Goal: Task Accomplishment & Management: Use online tool/utility

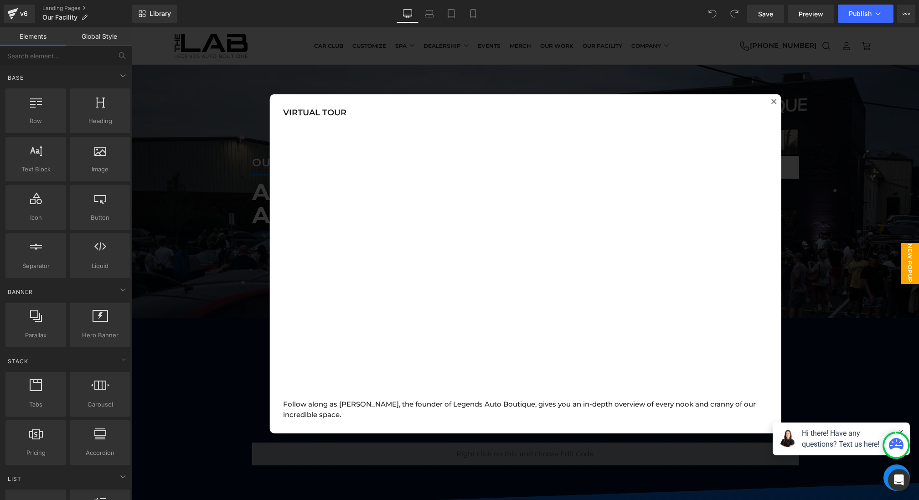
click at [226, 195] on div at bounding box center [525, 263] width 787 height 473
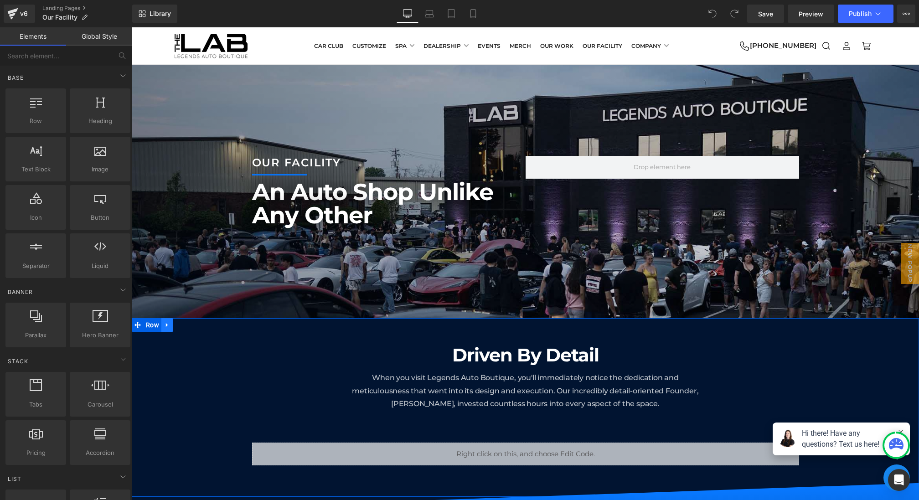
click at [170, 325] on icon at bounding box center [167, 324] width 6 height 7
click at [177, 325] on icon at bounding box center [179, 325] width 6 height 6
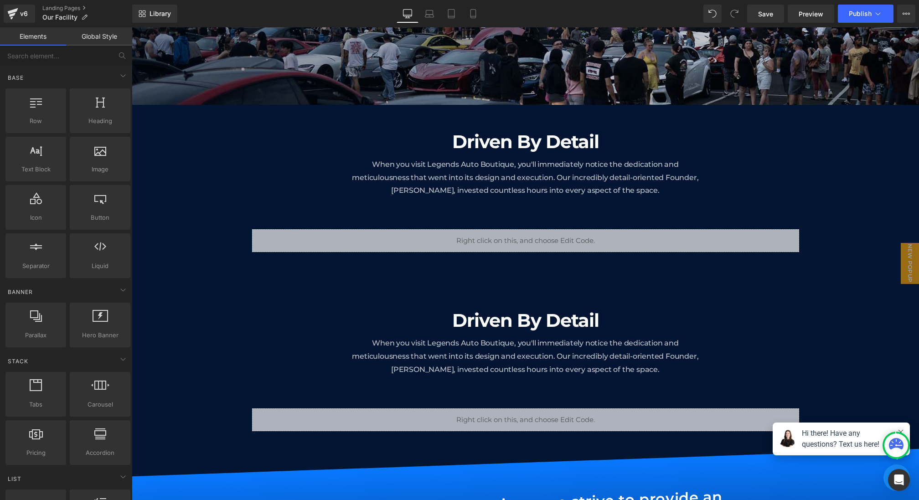
scroll to position [187, 0]
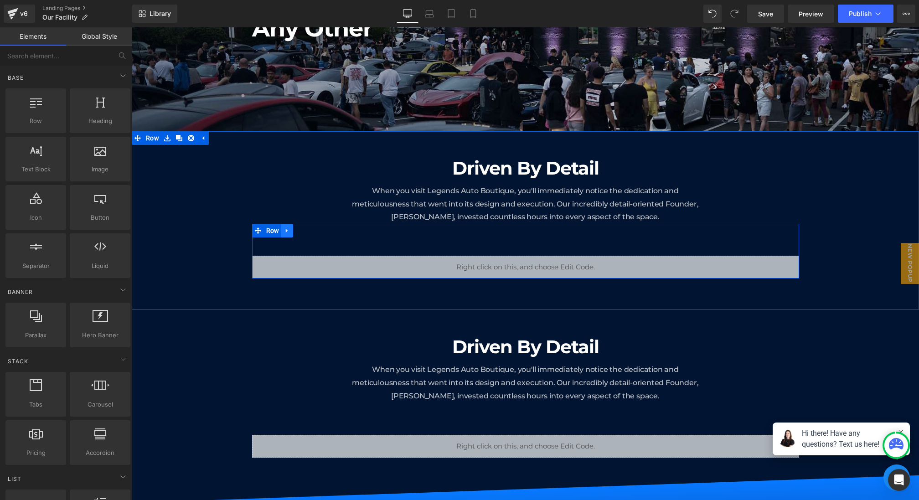
click at [291, 228] on link at bounding box center [287, 231] width 12 height 14
click at [311, 229] on icon at bounding box center [311, 230] width 6 height 6
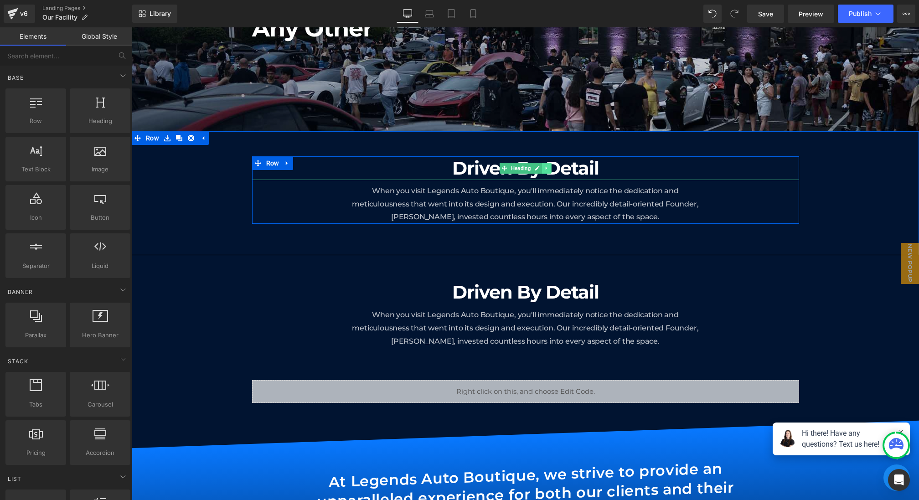
click at [545, 172] on link at bounding box center [547, 168] width 10 height 11
click at [554, 167] on icon at bounding box center [551, 167] width 5 height 5
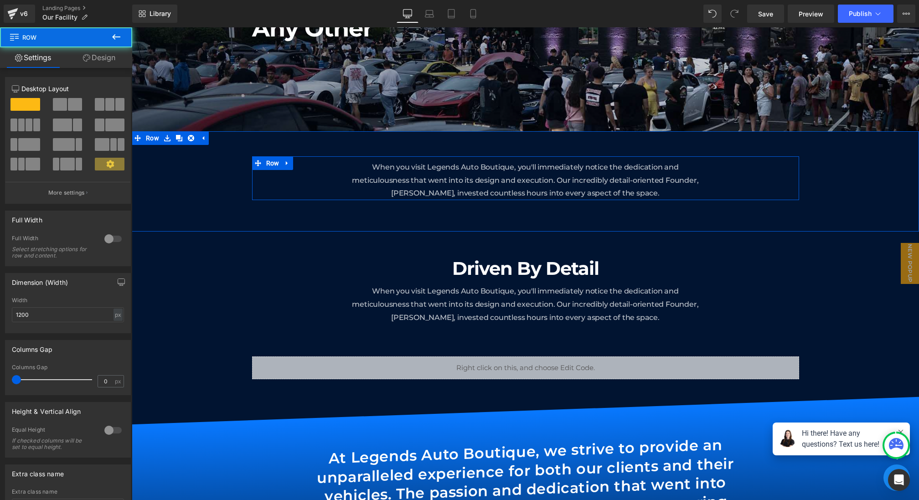
click at [318, 168] on div "When you visit Legends Auto Boutique, you'll immediately notice the dedication …" at bounding box center [525, 178] width 547 height 44
click at [113, 57] on link "Design" at bounding box center [99, 57] width 66 height 21
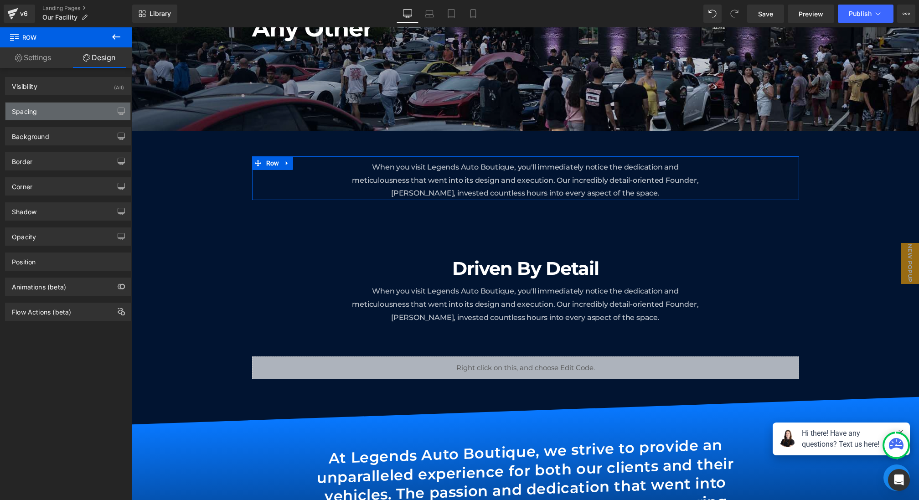
click at [69, 103] on div "Spacing" at bounding box center [67, 111] width 125 height 17
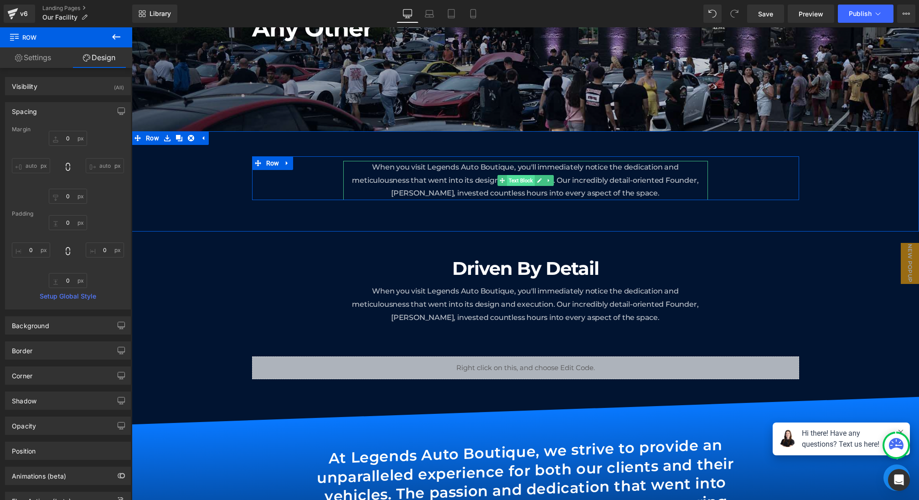
click at [525, 180] on span "Text Block" at bounding box center [521, 180] width 28 height 11
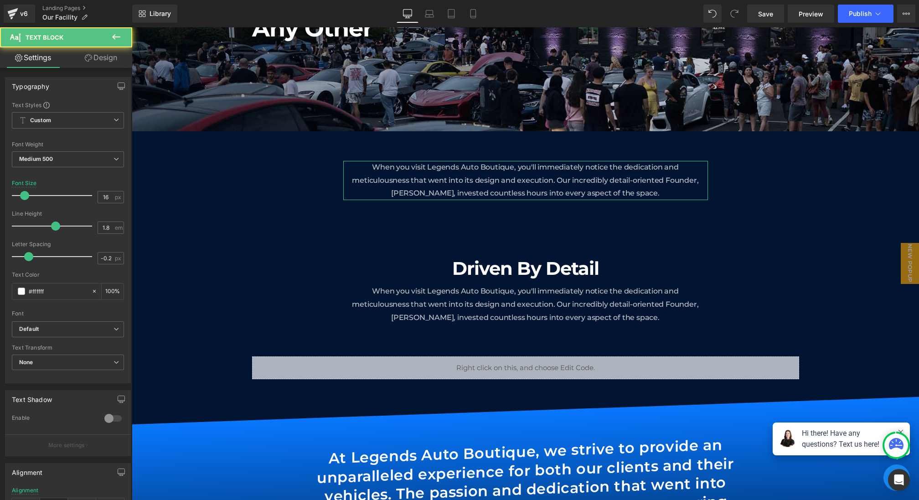
click at [103, 62] on link "Design" at bounding box center [101, 57] width 66 height 21
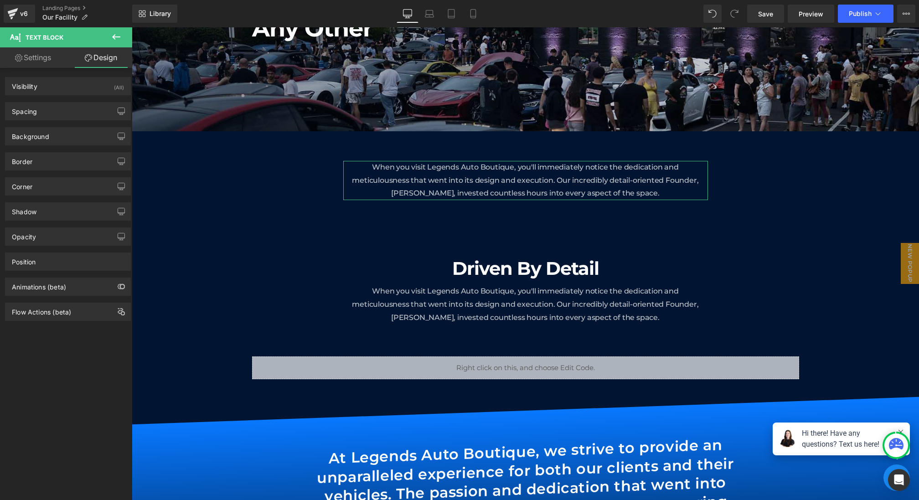
type input "10"
type input "200"
type input "0"
type input "200"
type input "0"
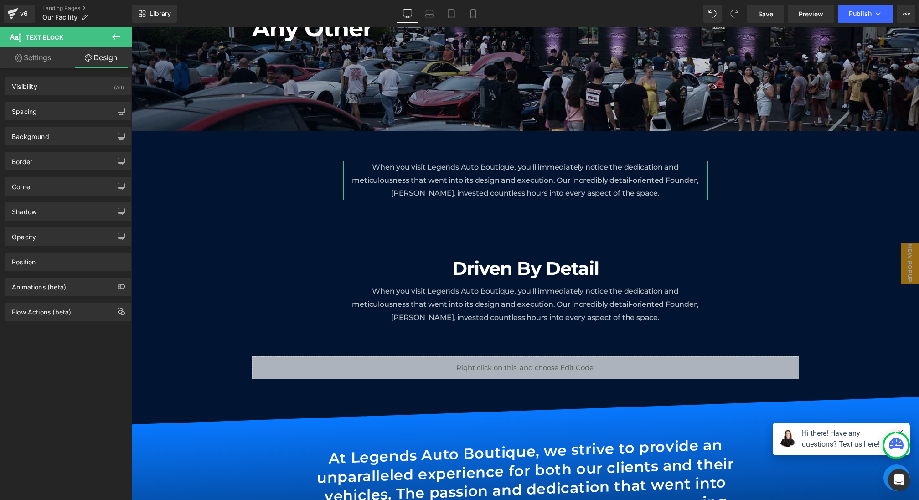
type input "0"
click at [66, 111] on div "Spacing" at bounding box center [67, 111] width 125 height 17
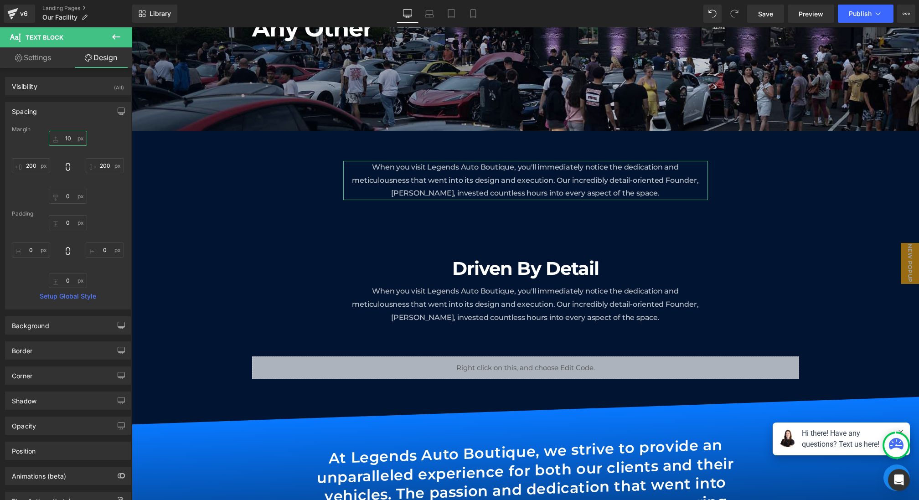
click at [71, 138] on input "10" at bounding box center [68, 138] width 38 height 15
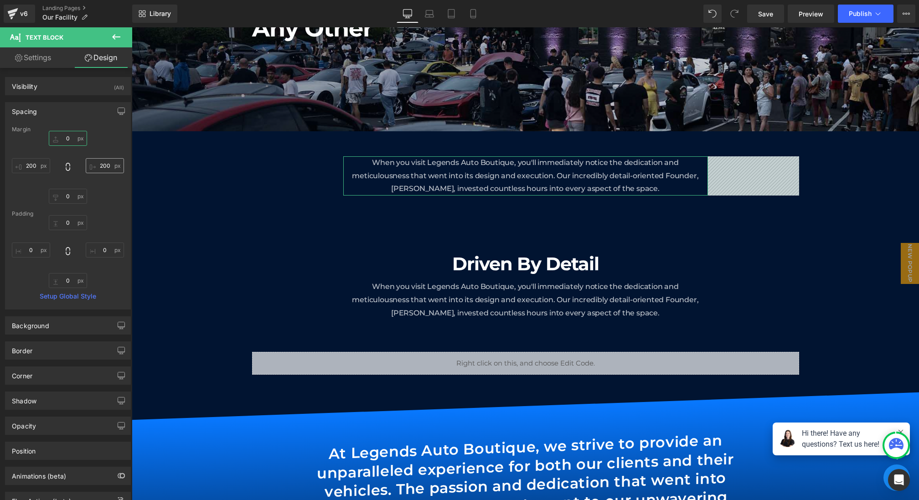
type input "0"
click at [111, 164] on input "200" at bounding box center [105, 165] width 38 height 15
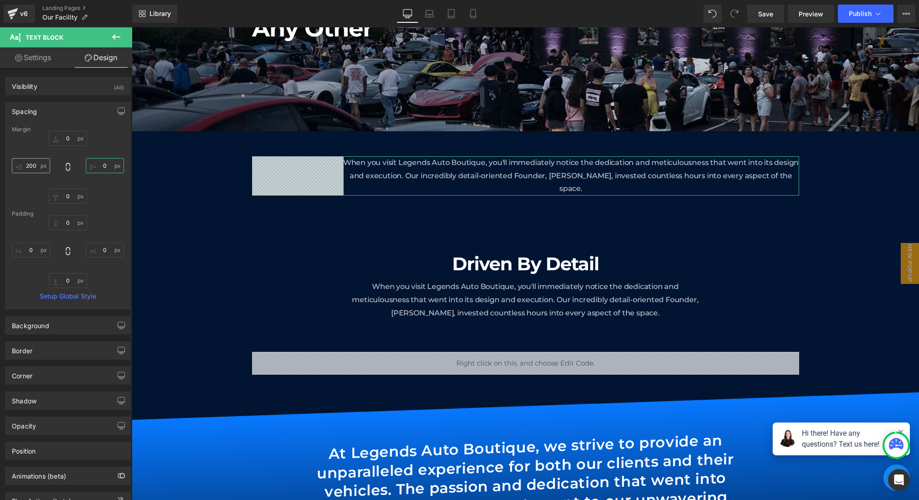
type input "0"
click at [36, 164] on input "200" at bounding box center [31, 165] width 38 height 15
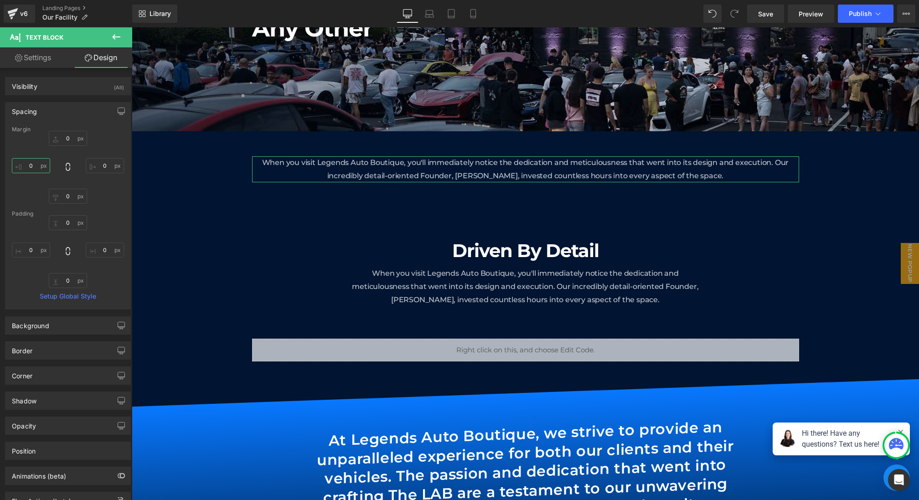
type input "0"
click at [268, 161] on span "Row" at bounding box center [273, 164] width 18 height 14
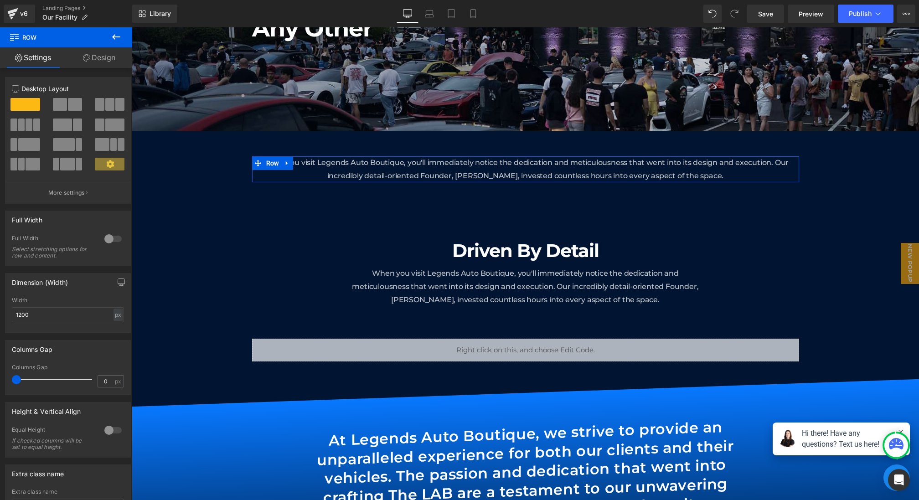
click at [107, 63] on link "Design" at bounding box center [99, 57] width 66 height 21
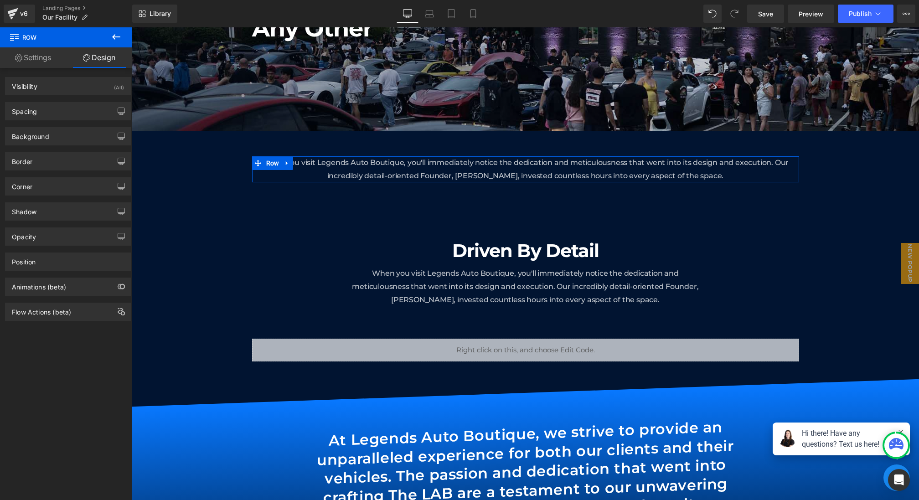
type input "0"
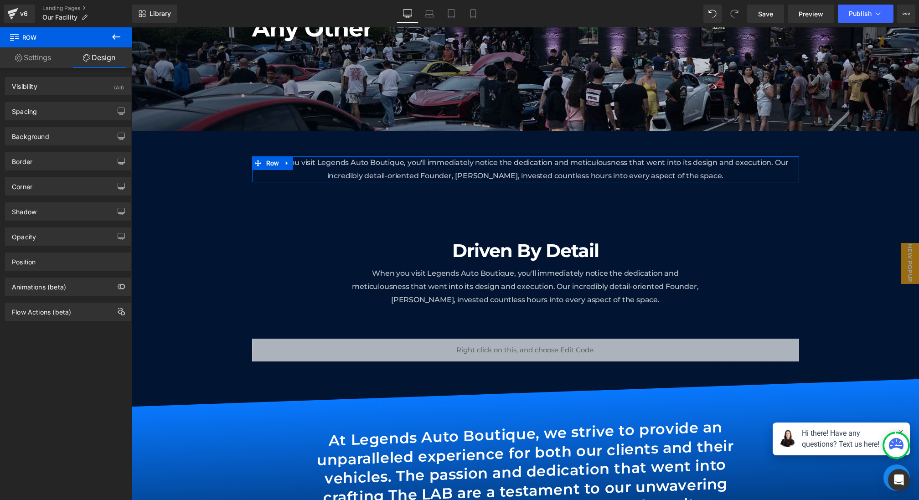
type input "0"
click at [59, 114] on div "Spacing" at bounding box center [67, 111] width 125 height 17
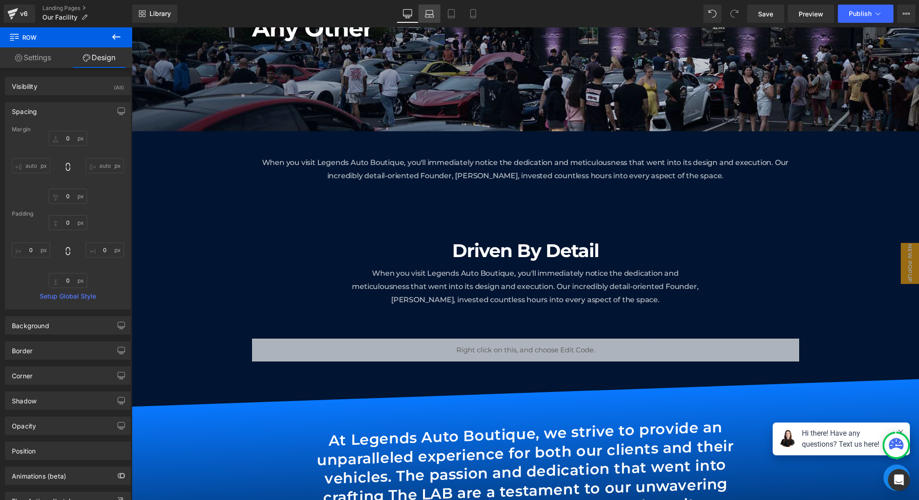
click at [434, 18] on link "Laptop" at bounding box center [429, 14] width 22 height 18
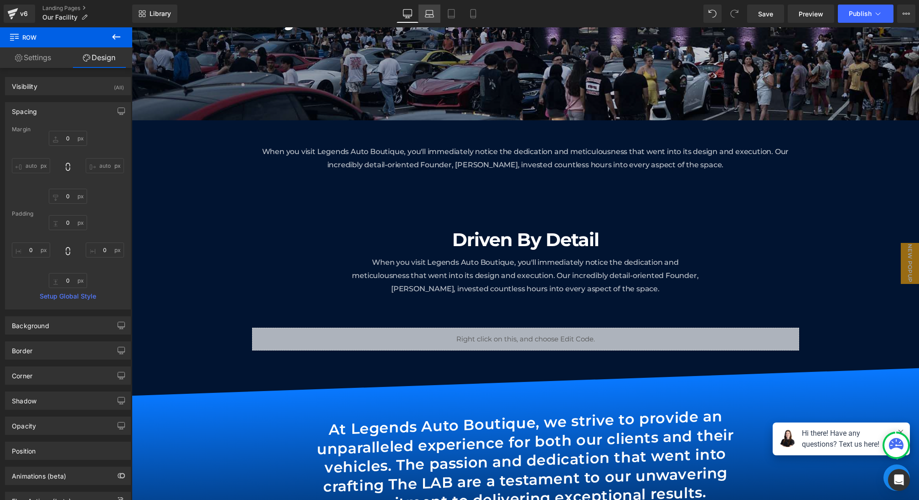
type input "0"
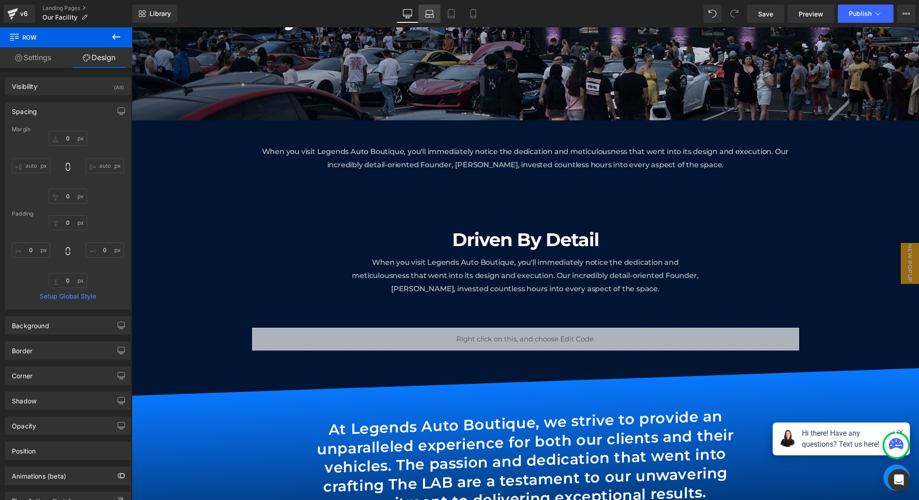
type input "0"
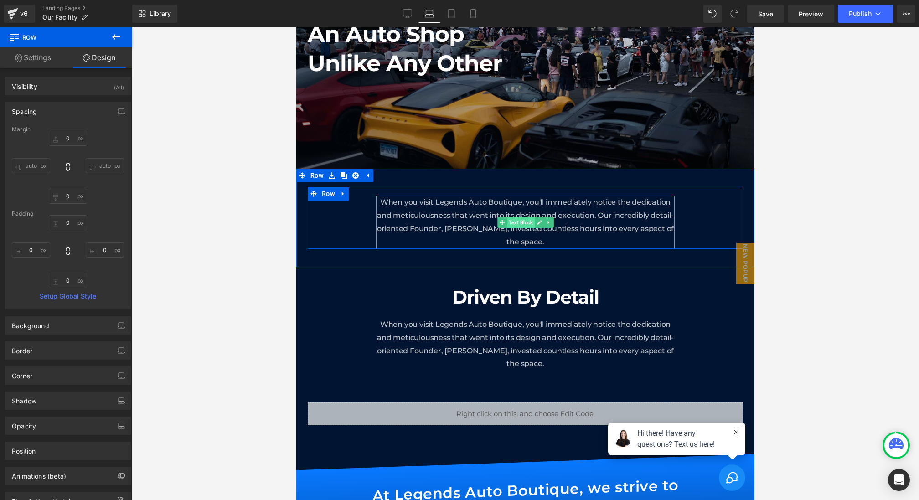
click at [517, 217] on span "Text Block" at bounding box center [521, 222] width 28 height 11
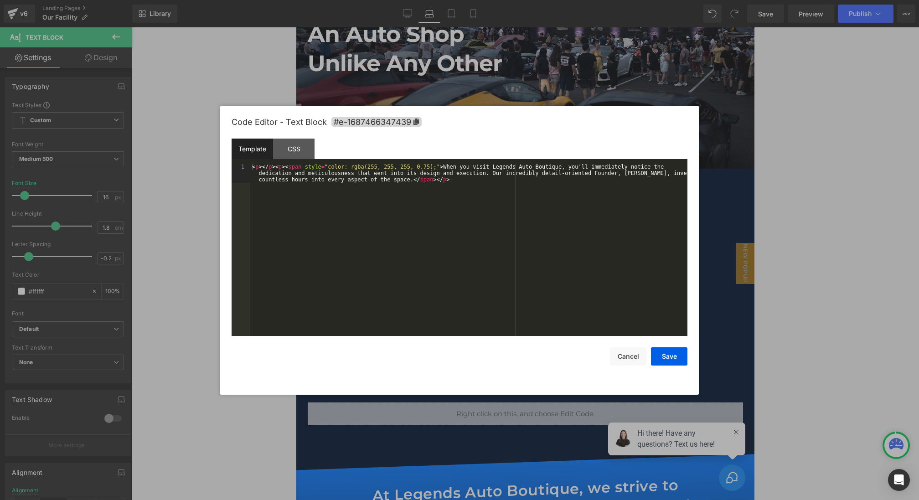
click at [502, 0] on div "Text Block You are previewing how the will restyle your page. You can not edit …" at bounding box center [459, 0] width 919 height 0
click at [293, 153] on div "CSS" at bounding box center [293, 149] width 41 height 21
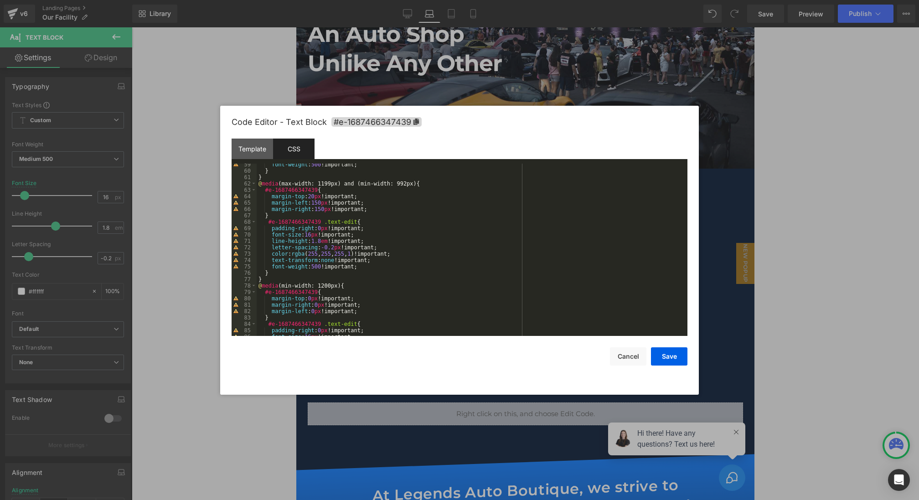
scroll to position [529, 0]
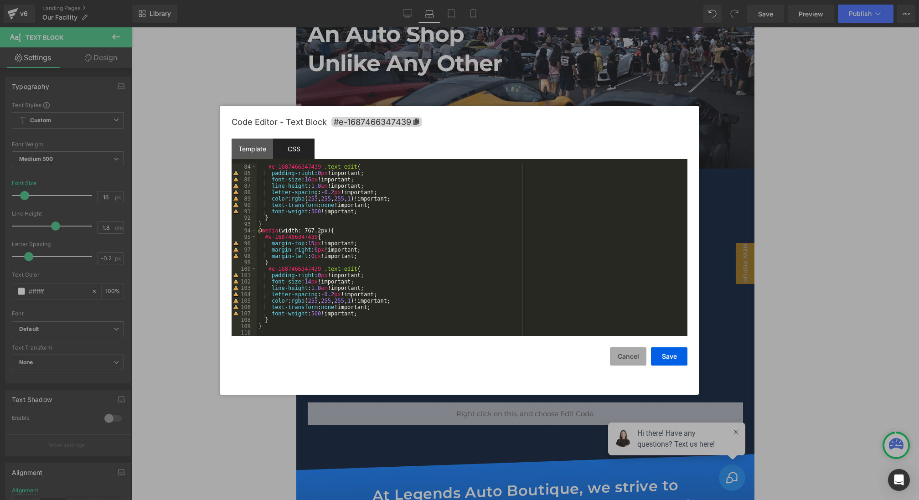
click at [617, 355] on button "Cancel" at bounding box center [628, 356] width 36 height 18
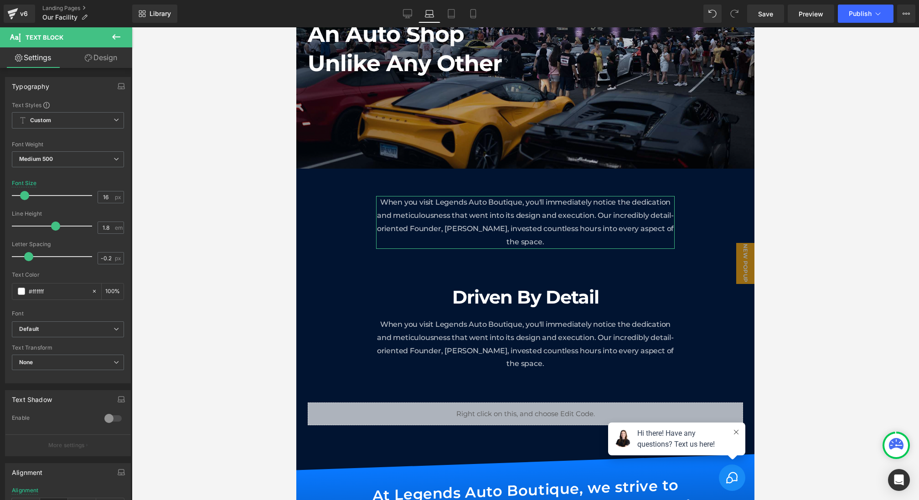
click at [106, 53] on link "Design" at bounding box center [101, 57] width 66 height 21
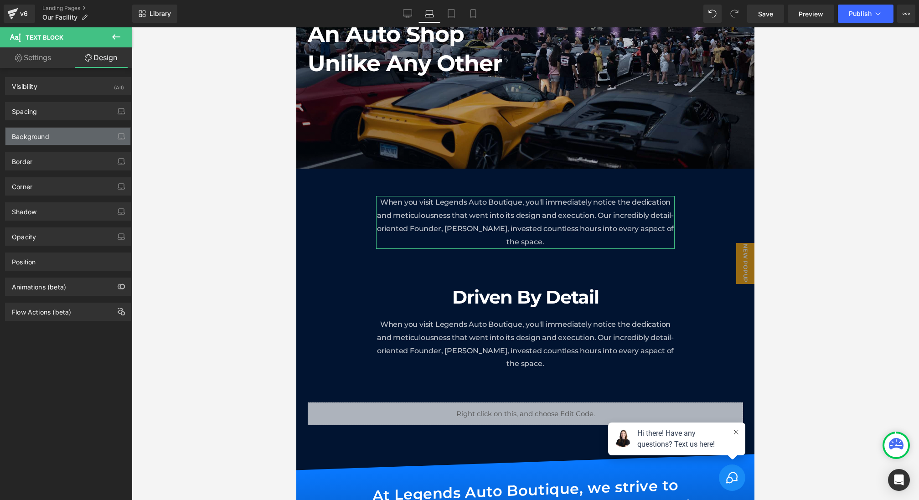
type input "20"
type input "150"
type input "0"
type input "150"
type input "0"
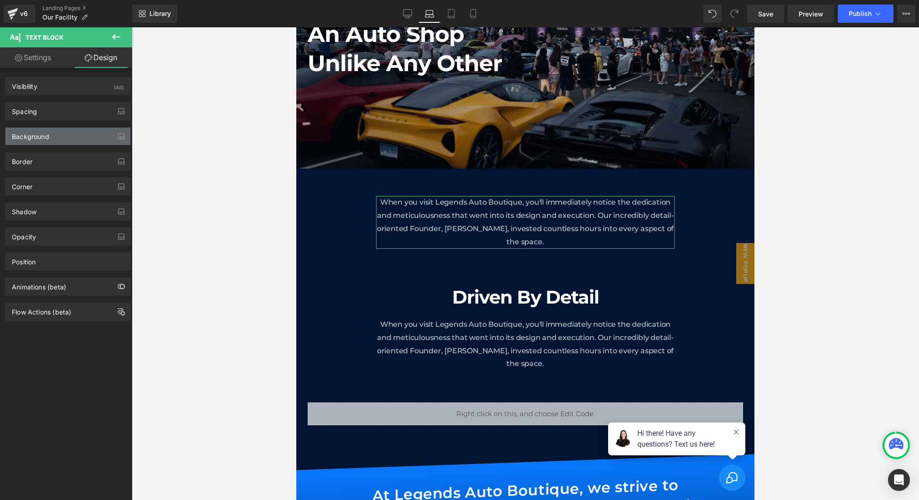
type input "0"
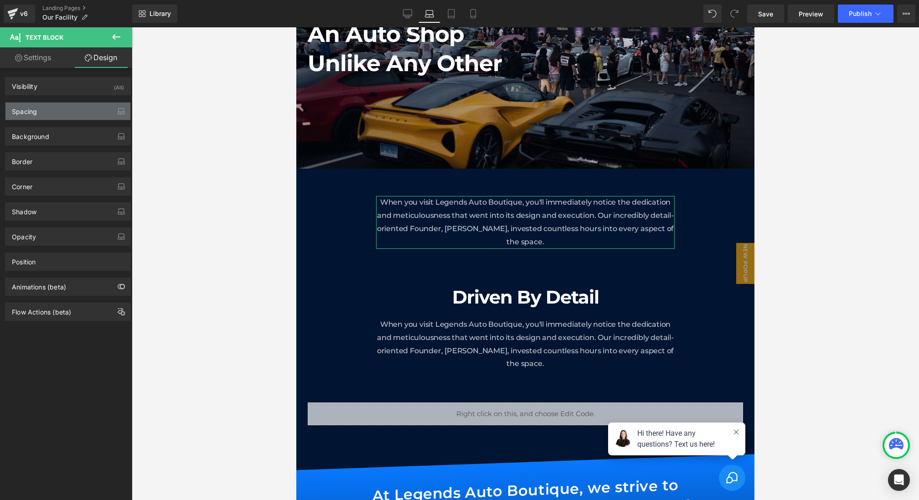
click at [53, 109] on div "Spacing" at bounding box center [67, 111] width 125 height 17
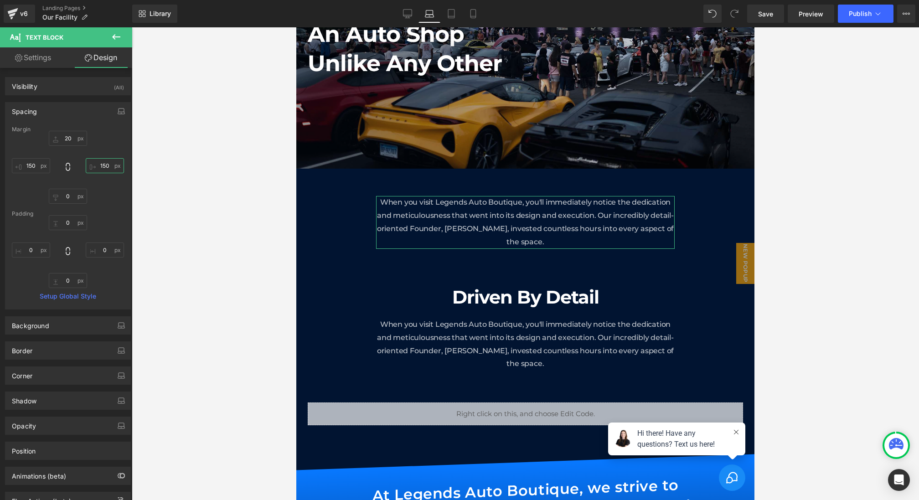
click at [104, 167] on input "150" at bounding box center [105, 165] width 38 height 15
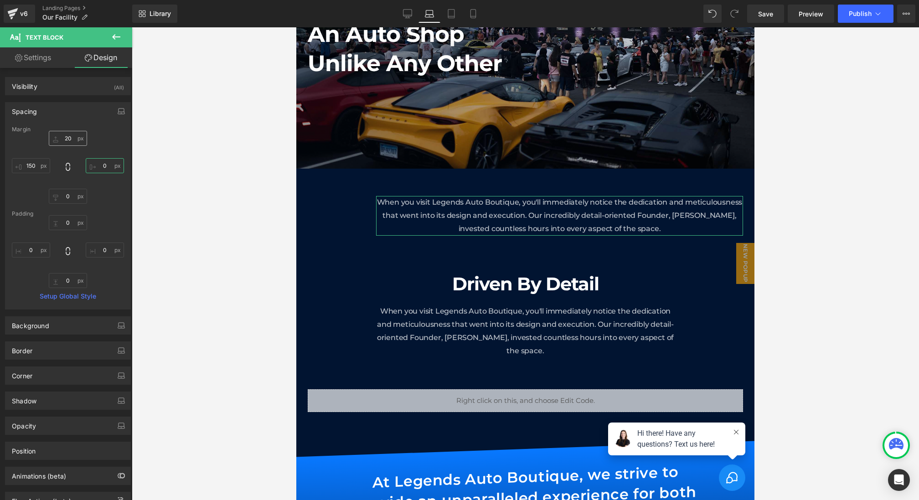
type input "0"
click at [76, 141] on input "20" at bounding box center [68, 138] width 38 height 15
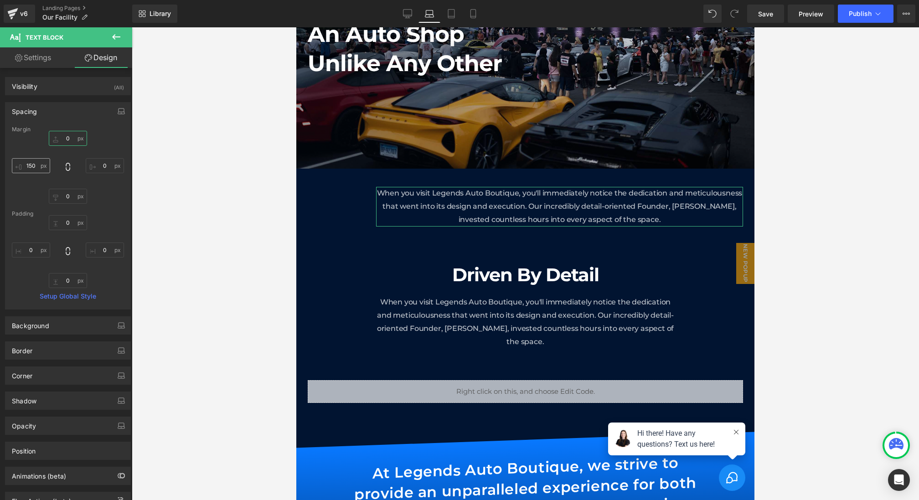
type input "0"
click at [36, 167] on input "150" at bounding box center [31, 165] width 38 height 15
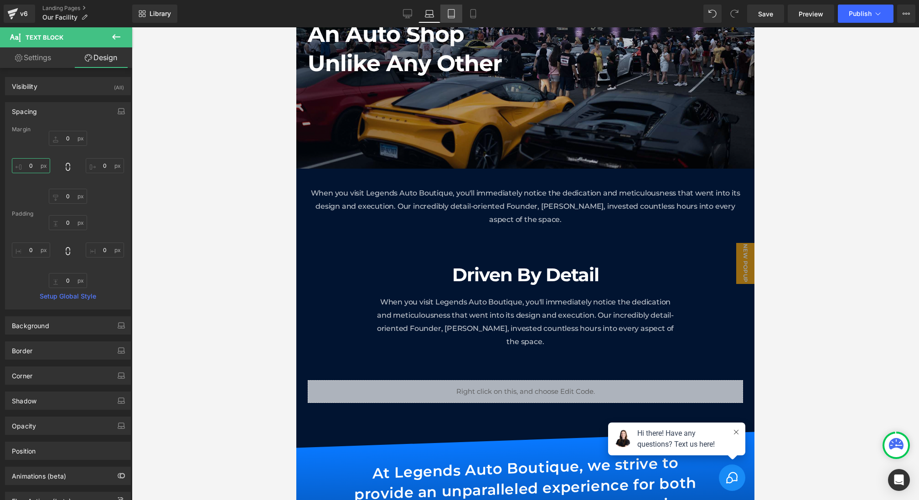
type input "0"
click at [458, 7] on link "Tablet" at bounding box center [451, 14] width 22 height 18
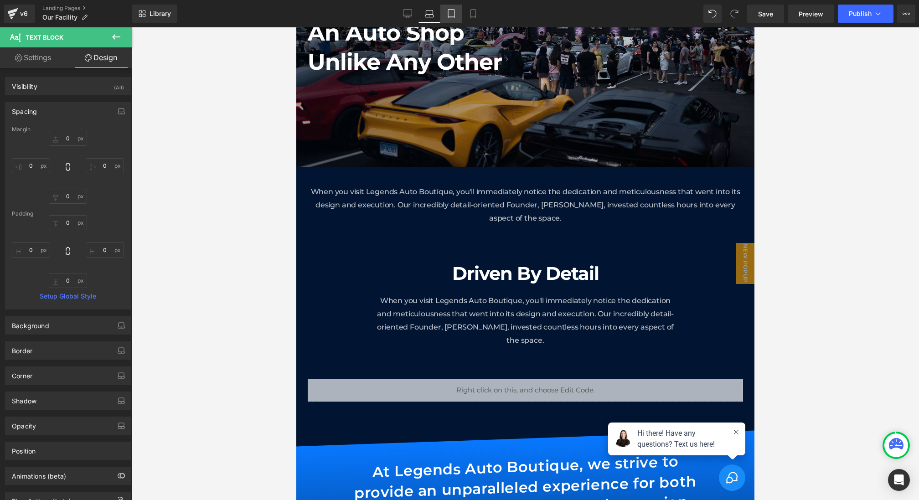
type input "20"
type input "80"
type input "0"
type input "80"
type input "0"
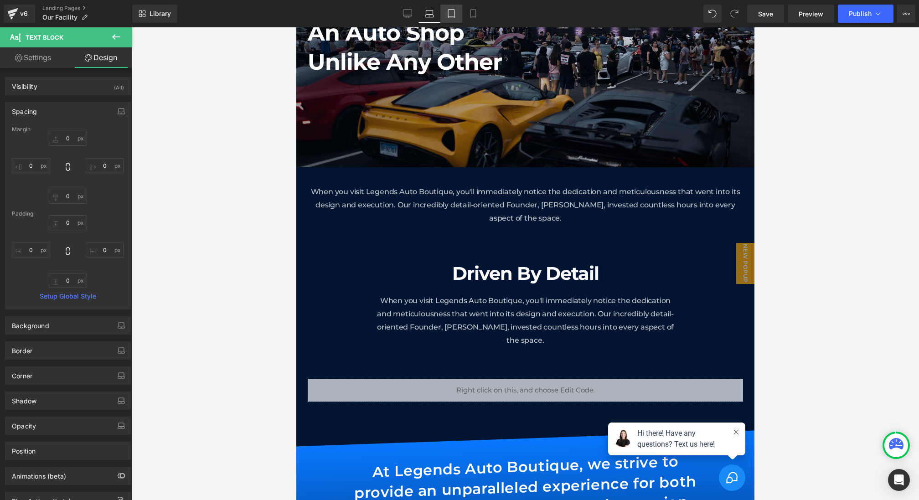
type input "0"
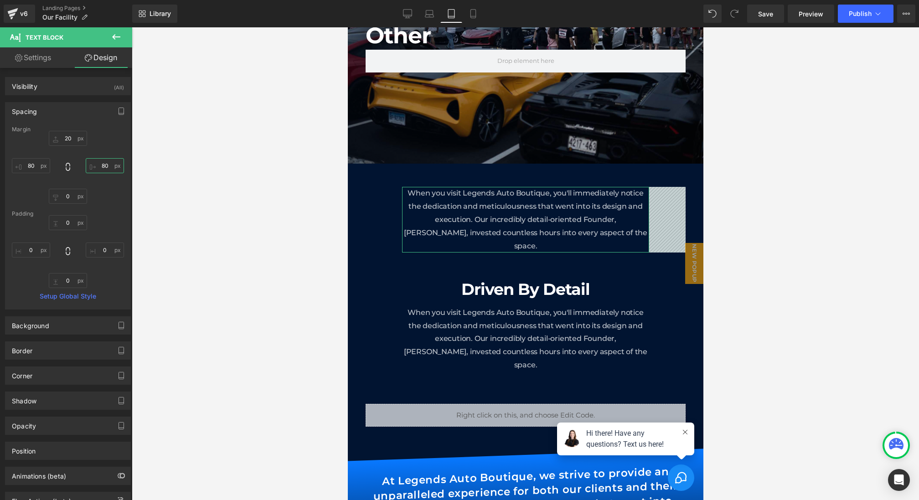
click at [108, 163] on input "80" at bounding box center [105, 165] width 38 height 15
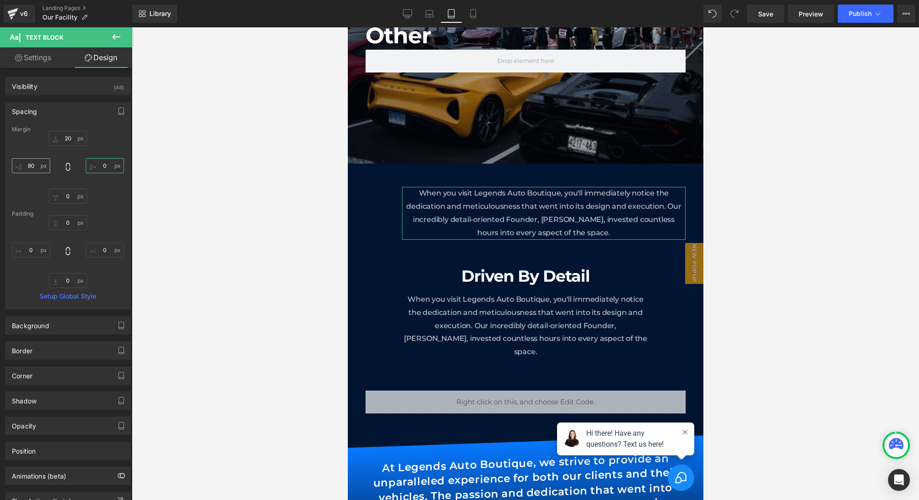
type input "0"
click at [36, 164] on input "80" at bounding box center [31, 165] width 38 height 15
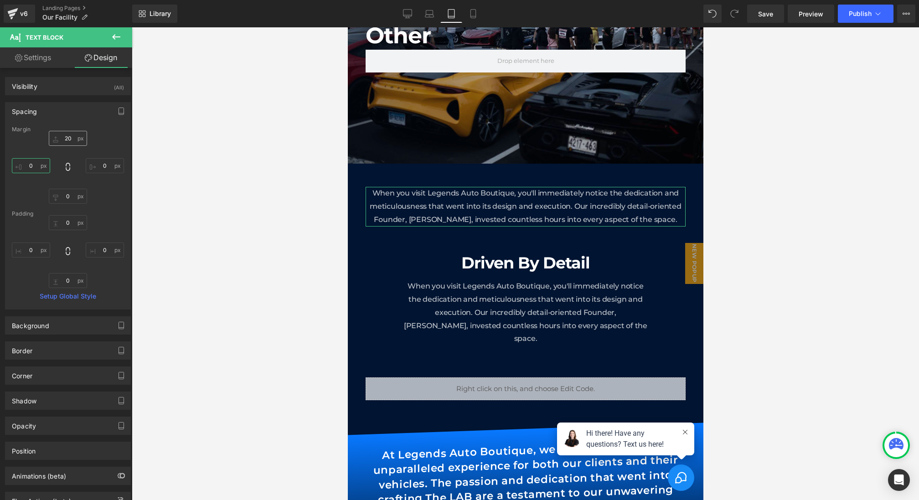
type input "0"
click at [72, 139] on input "20" at bounding box center [68, 138] width 38 height 15
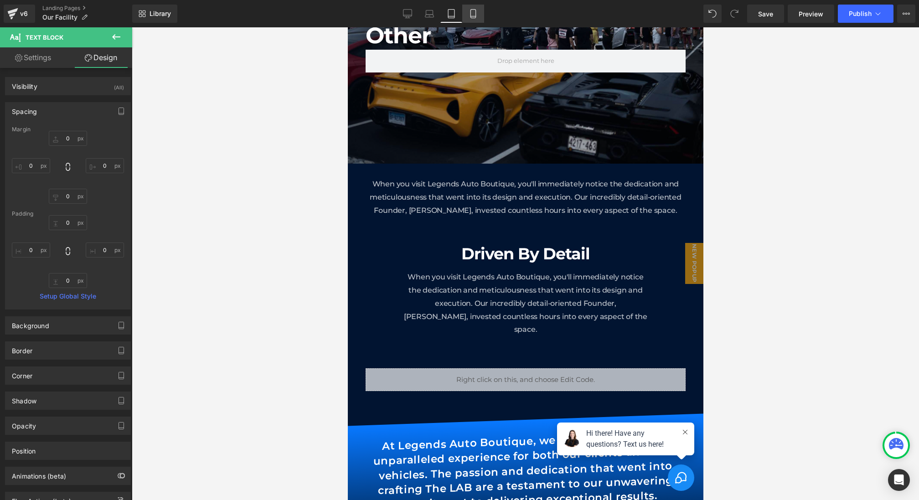
click at [470, 18] on link "Mobile" at bounding box center [473, 14] width 22 height 18
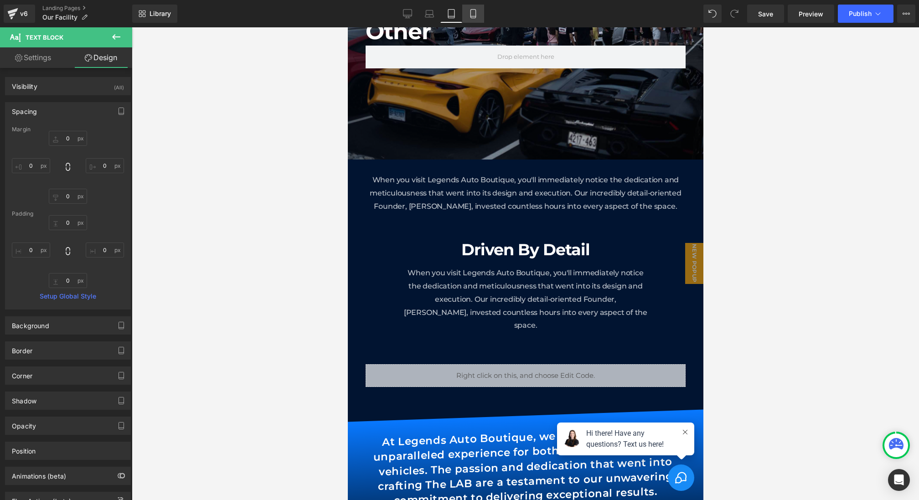
type input "15"
type input "0"
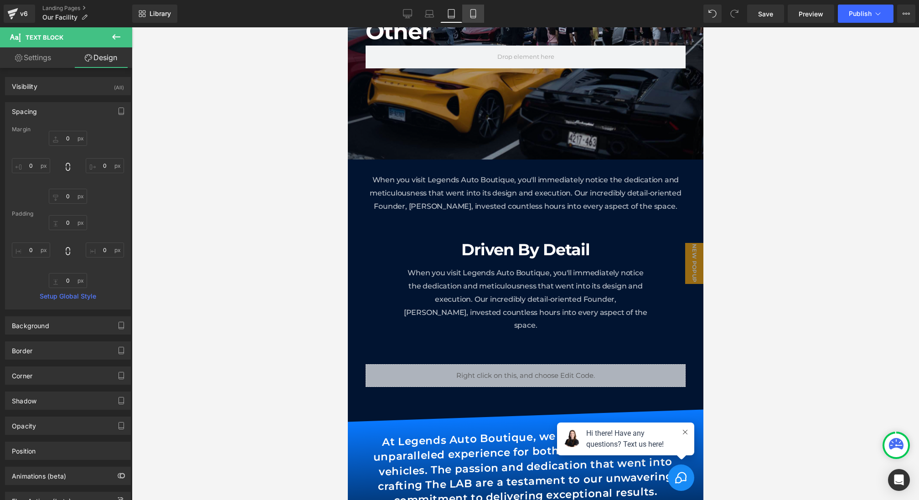
type input "0"
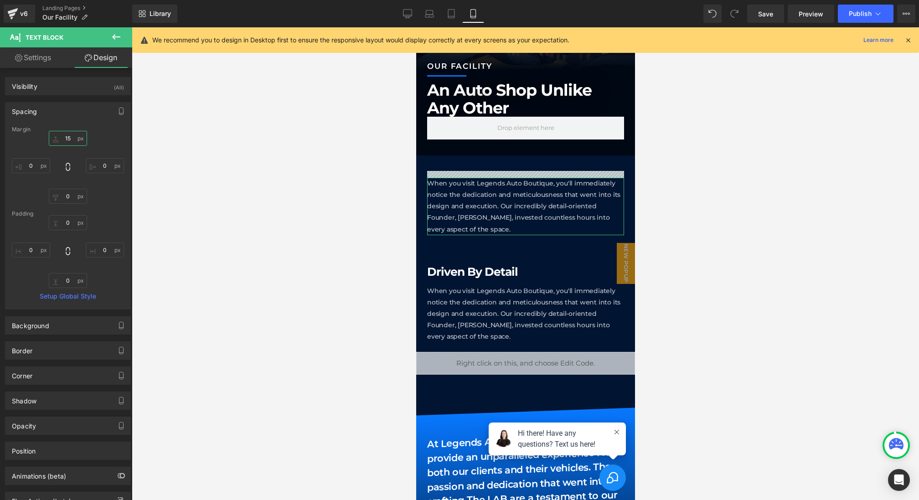
click at [69, 138] on input "15" at bounding box center [68, 138] width 38 height 15
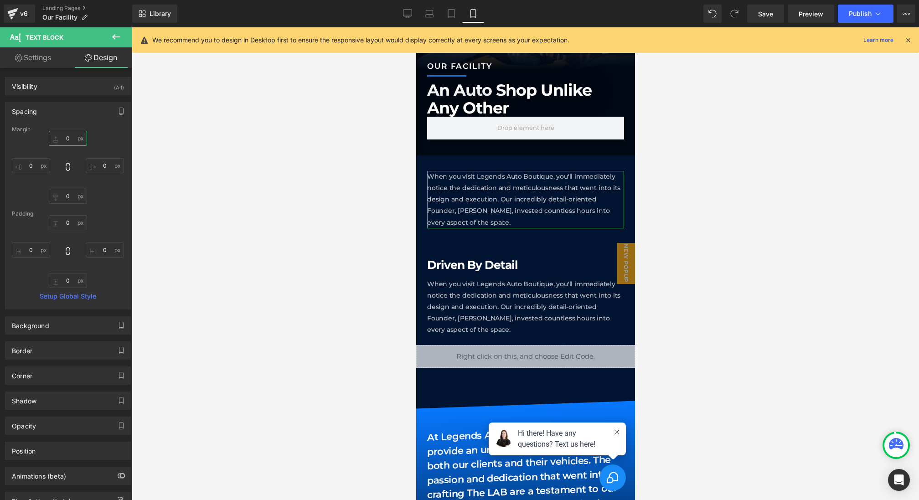
type input "0"
click at [526, 199] on span "Text Block" at bounding box center [520, 199] width 28 height 11
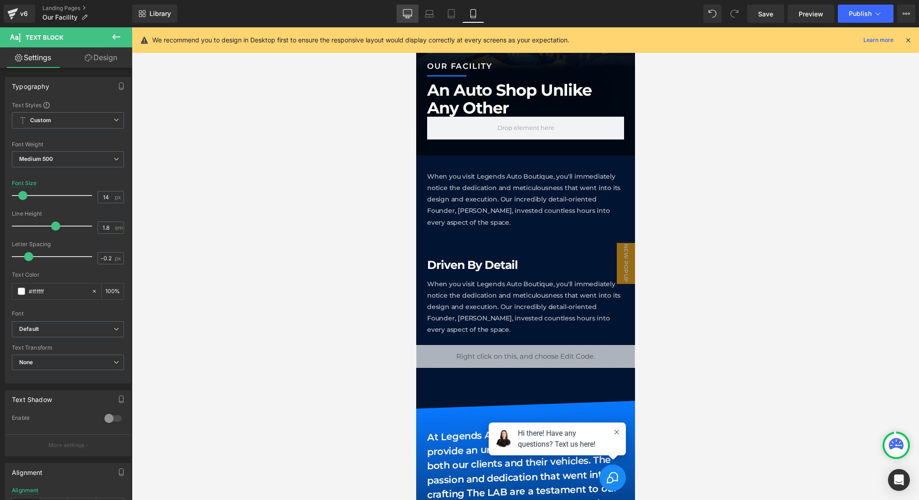
click at [410, 10] on icon at bounding box center [407, 13] width 9 height 9
type input "16"
type input "100"
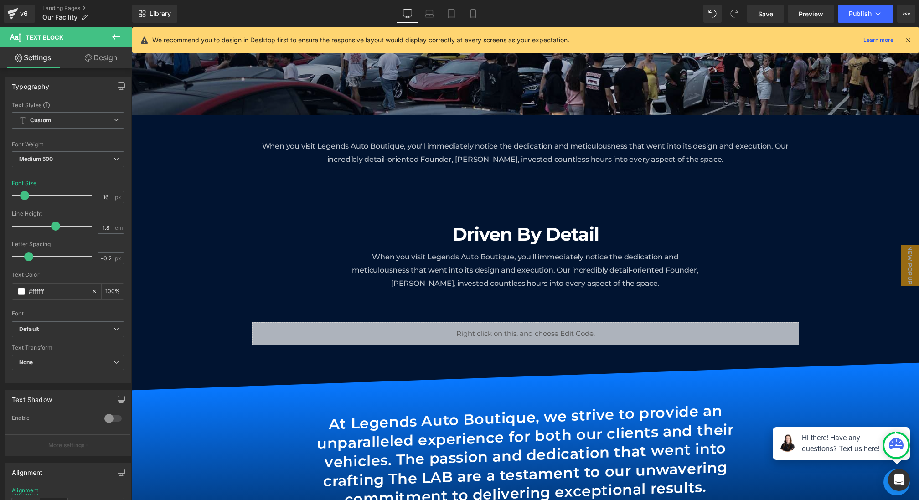
scroll to position [172, 0]
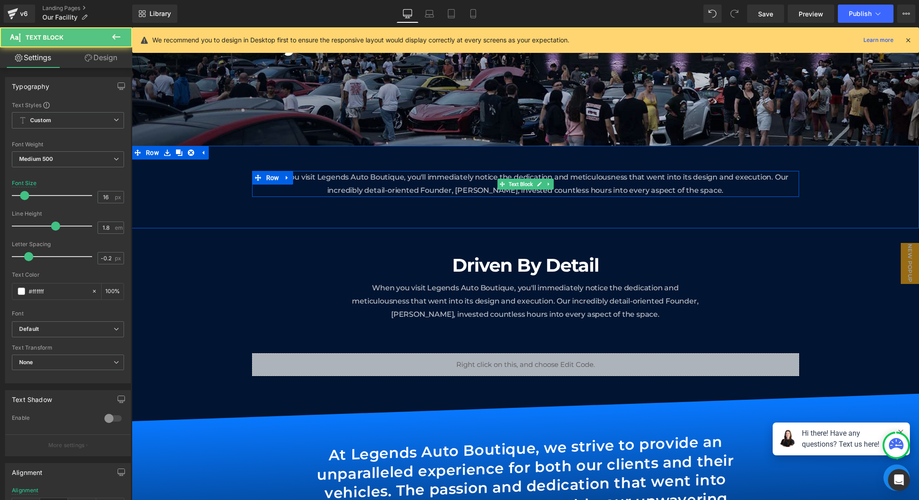
click at [440, 186] on span "When you visit Legends Auto Boutique, you'll immediately notice the dedication …" at bounding box center [525, 184] width 527 height 22
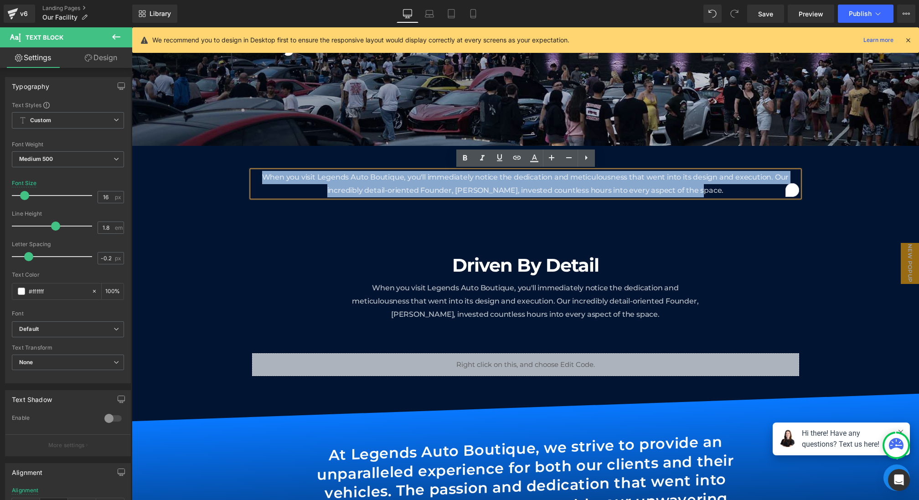
drag, startPoint x: 704, startPoint y: 190, endPoint x: 169, endPoint y: 150, distance: 537.4
click at [169, 150] on div "When you visit Legends Auto Boutique, you'll immediately notice the dedication …" at bounding box center [525, 187] width 787 height 83
paste div "To enrich screen reader interactions, please activate Accessibility in Grammarl…"
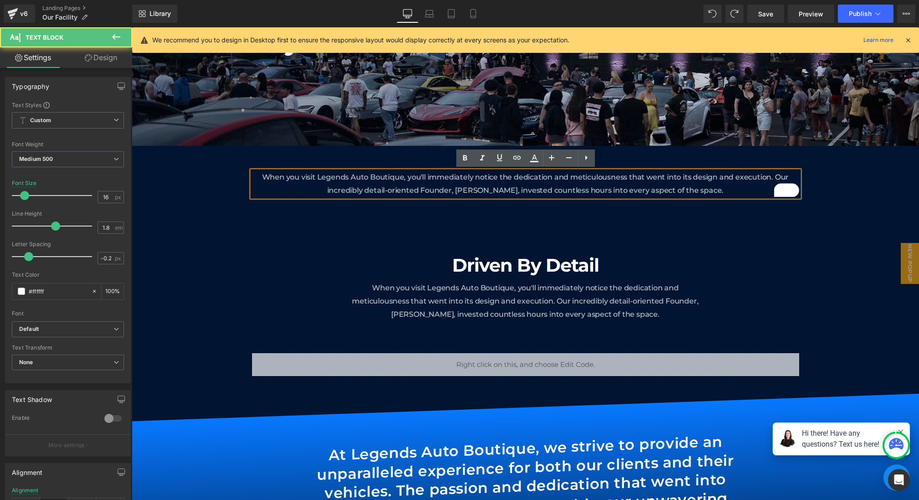
click at [682, 184] on p "When you visit Legends Auto Boutique, you'll immediately notice the dedication …" at bounding box center [525, 184] width 547 height 26
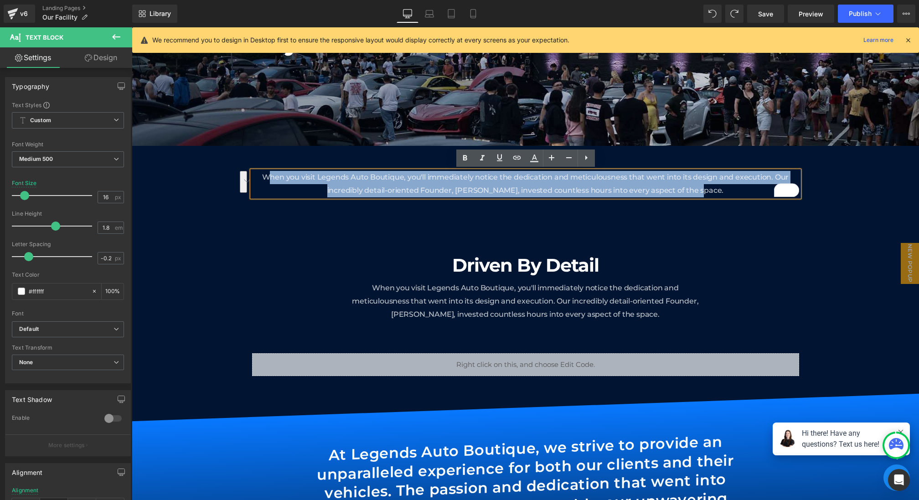
drag, startPoint x: 721, startPoint y: 185, endPoint x: 268, endPoint y: 174, distance: 453.1
click at [268, 174] on p "When you visit Legends Auto Boutique, you'll immediately notice the dedication …" at bounding box center [525, 184] width 547 height 26
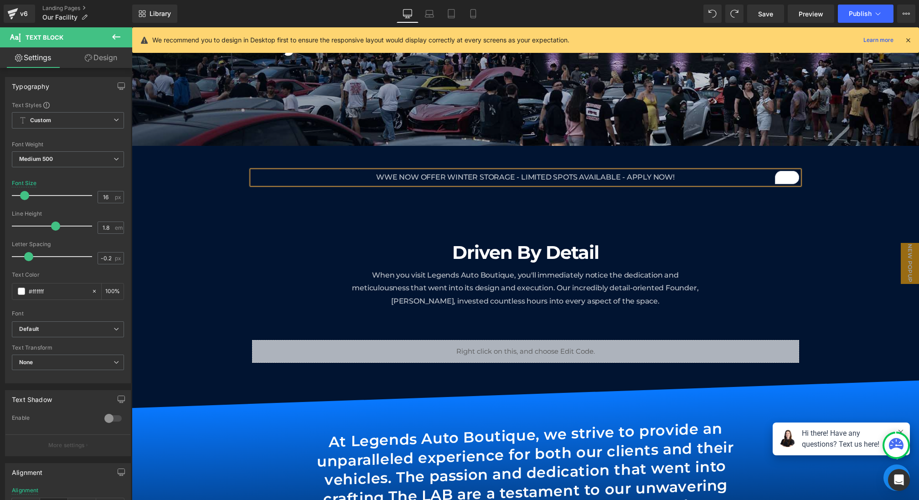
click at [268, 174] on p "WWE NOW OFFER WINTER STORAGE - LIMITED SPOTS AVAILABLE - APPLY NOW!" at bounding box center [525, 177] width 547 height 13
click at [432, 206] on div "WE NOW OFFER WINTER STORAGE - LIMITED SPOTS AVAILABLE - APPLY NOW! Text Block R…" at bounding box center [525, 181] width 787 height 70
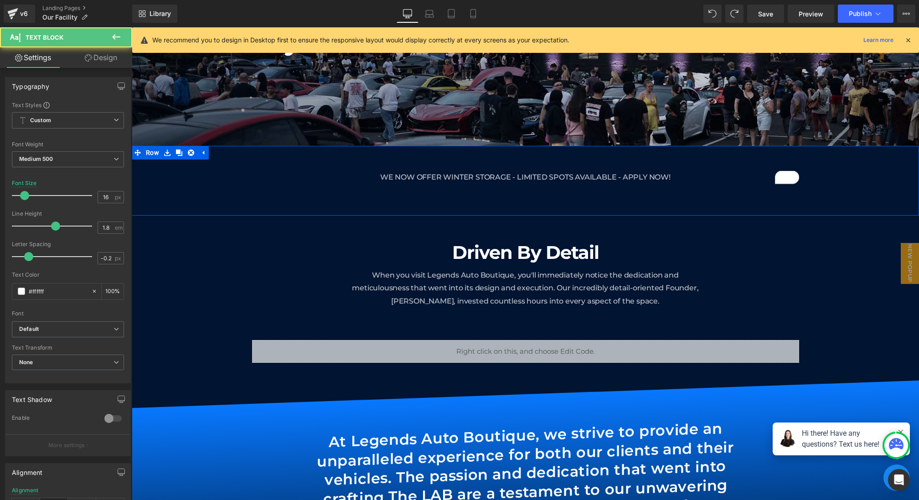
click at [663, 178] on span "WE NOW OFFER WINTER STORAGE - LIMITED SPOTS AVAILABLE - APPLY NOW!" at bounding box center [525, 177] width 290 height 9
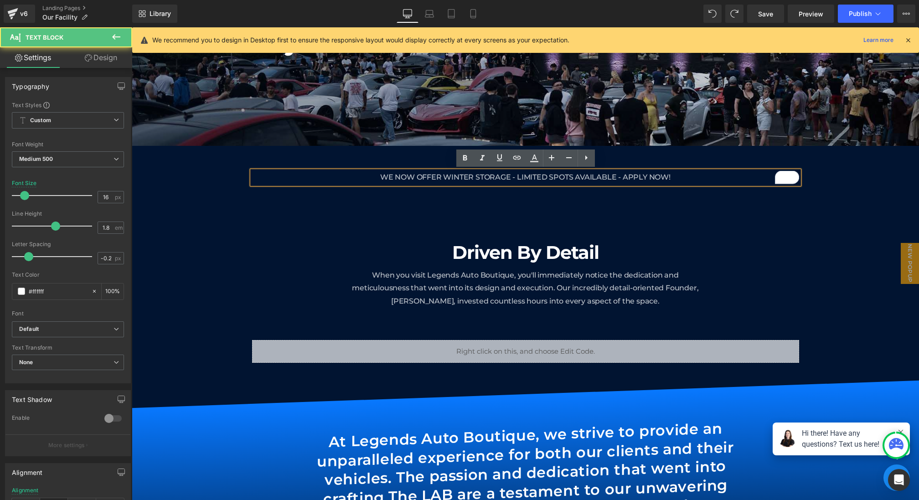
click at [693, 178] on p "WE NOW OFFER WINTER STORAGE - LIMITED SPOTS AVAILABLE - APPLY NOW!" at bounding box center [525, 177] width 547 height 13
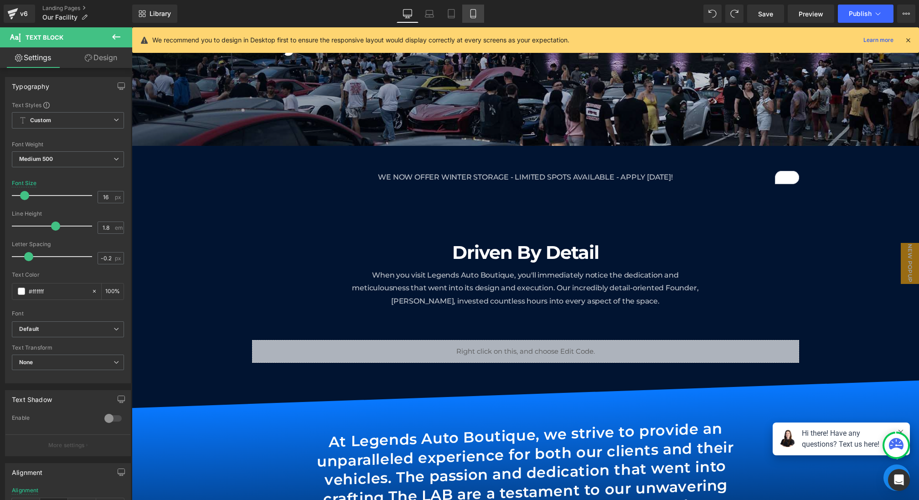
click at [468, 18] on link "Mobile" at bounding box center [473, 14] width 22 height 18
type input "14"
type input "100"
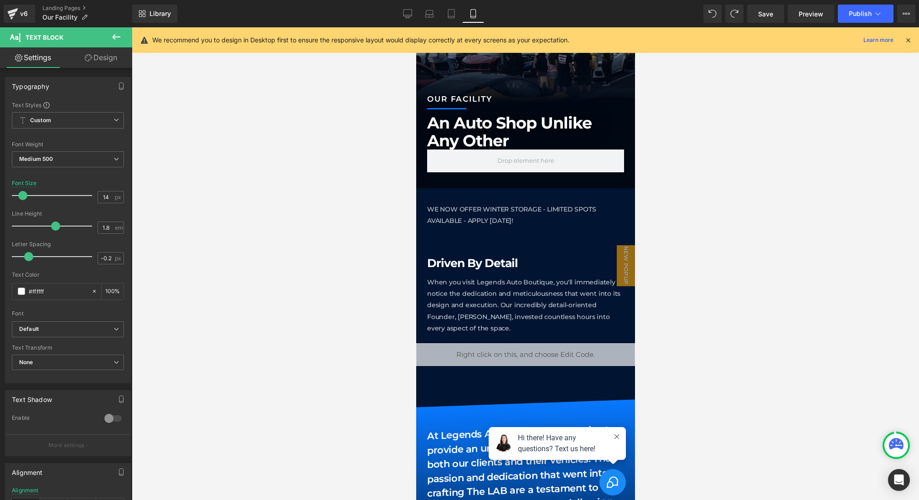
scroll to position [203, 0]
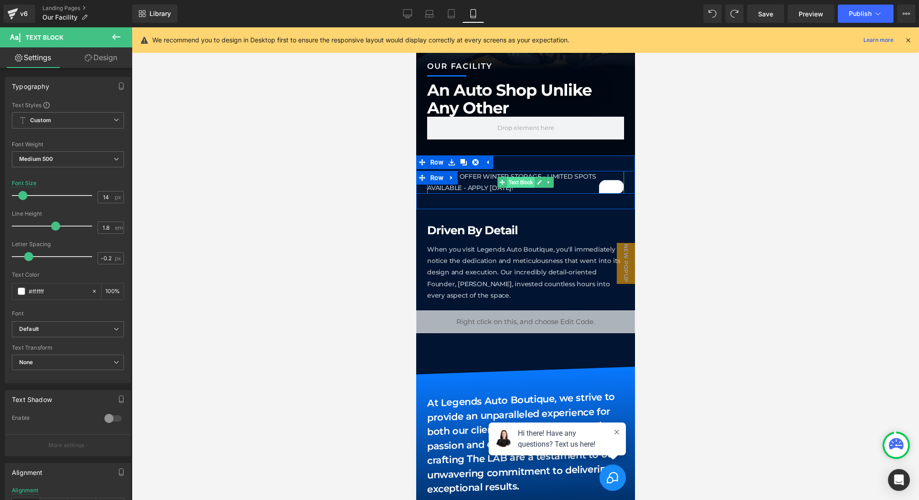
click at [518, 181] on span "Text Block" at bounding box center [520, 182] width 28 height 11
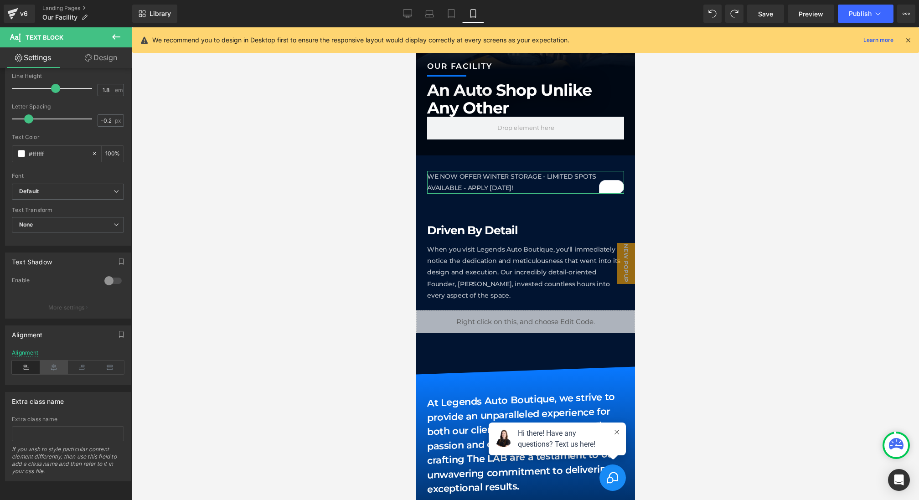
click at [50, 360] on icon at bounding box center [54, 367] width 28 height 14
click at [451, 9] on icon at bounding box center [451, 13] width 9 height 9
type input "16"
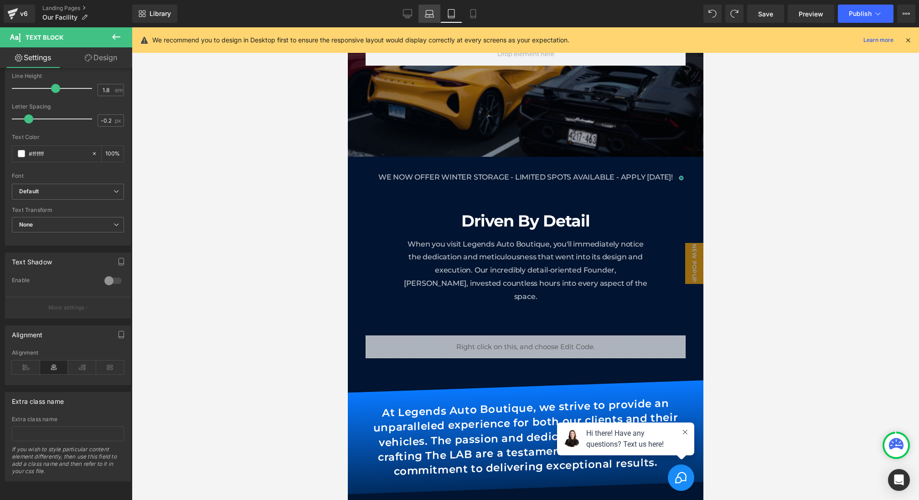
click at [423, 14] on link "Laptop" at bounding box center [429, 14] width 22 height 18
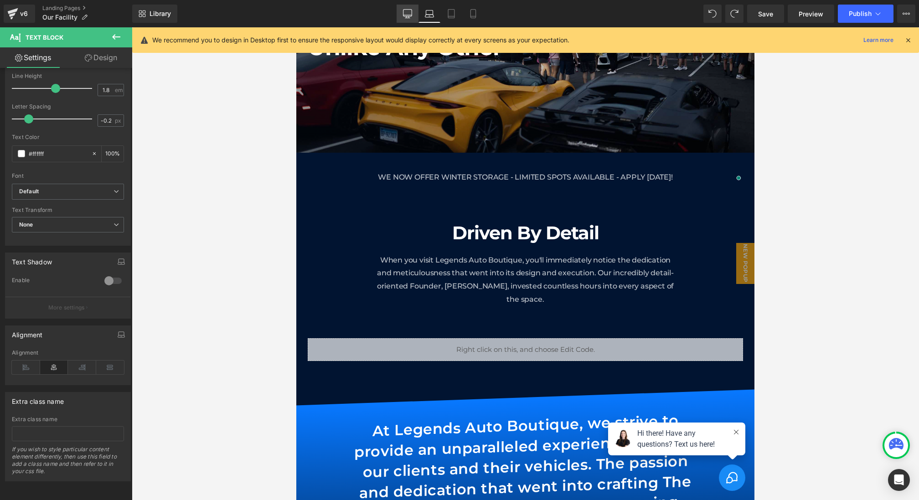
click at [408, 14] on icon at bounding box center [407, 13] width 9 height 9
type input "100"
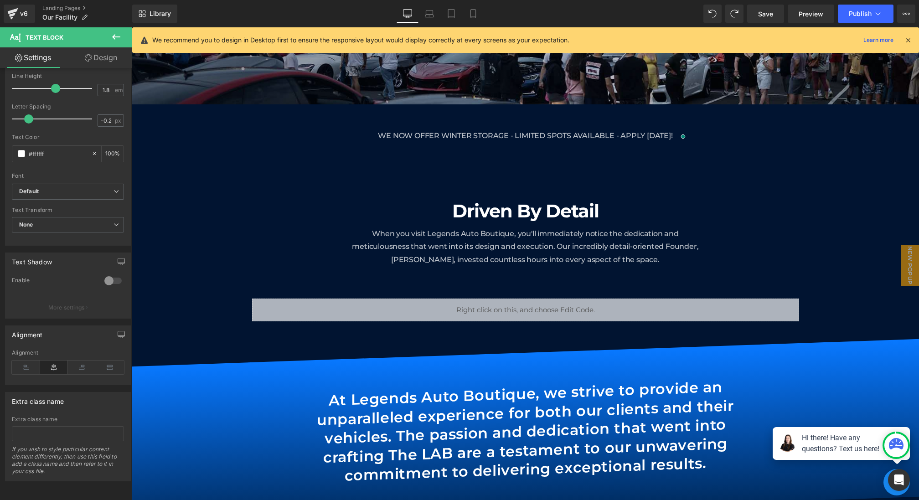
scroll to position [172, 0]
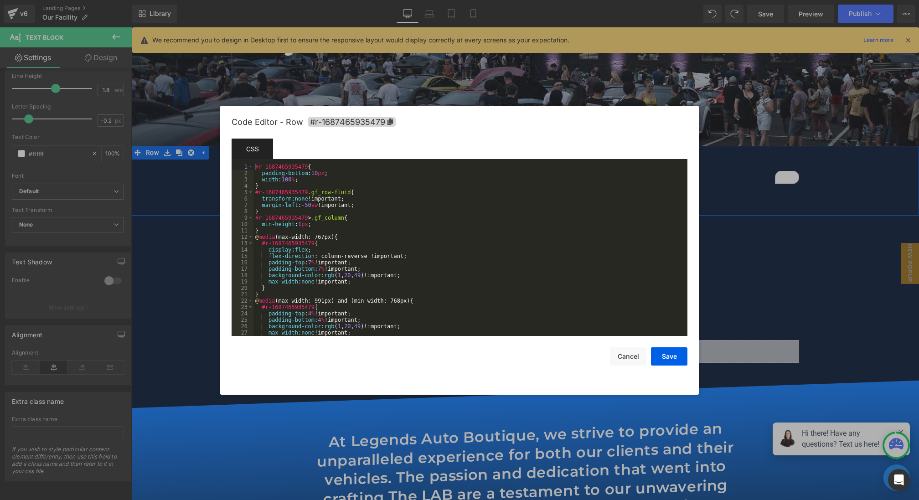
click at [407, 0] on div "Text Block You are previewing how the will restyle your page. You can not edit …" at bounding box center [459, 0] width 919 height 0
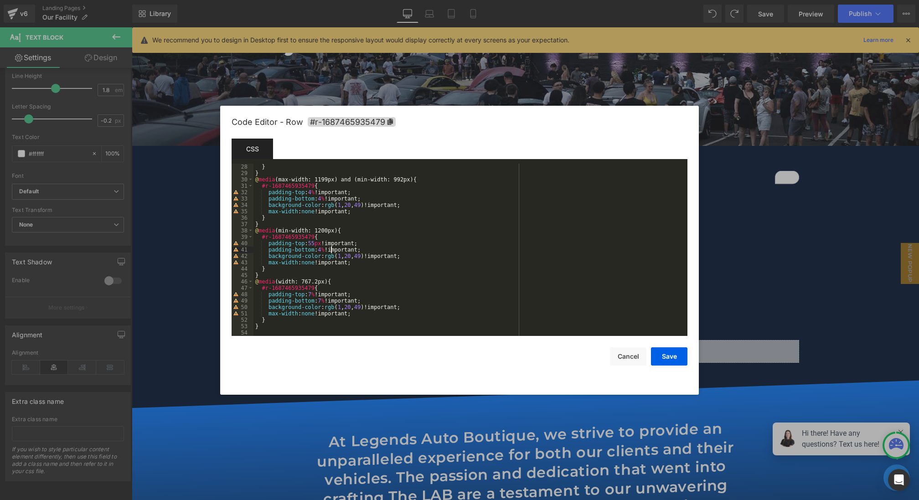
click at [329, 250] on div "} } @ media (max-width: 1199px) and (min-width: 992px) { #r-1687465935479 { pad…" at bounding box center [468, 256] width 430 height 185
click at [308, 192] on div "} } @ media (max-width: 1199px) and (min-width: 992px) { #r-1687465935479 { pad…" at bounding box center [468, 256] width 430 height 185
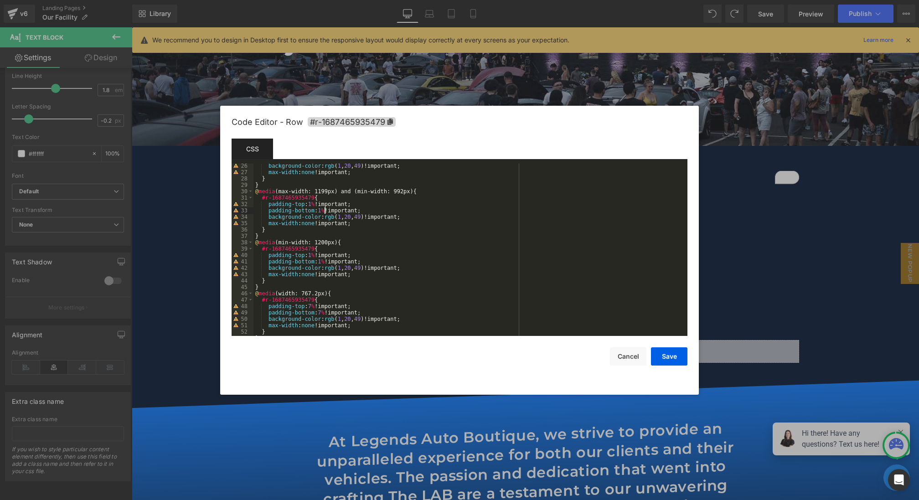
scroll to position [127, 0]
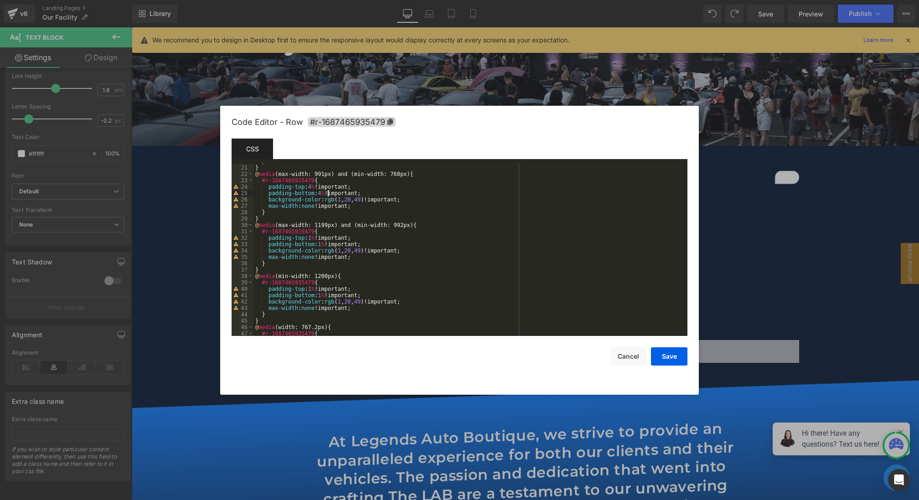
click at [326, 194] on div "} } @ media (max-width: 991px) and (min-width: 768px) { #r-1687465935479 { padd…" at bounding box center [468, 250] width 430 height 185
click at [310, 188] on div "} } @ media (max-width: 991px) and (min-width: 768px) { #r-1687465935479 { padd…" at bounding box center [468, 250] width 430 height 185
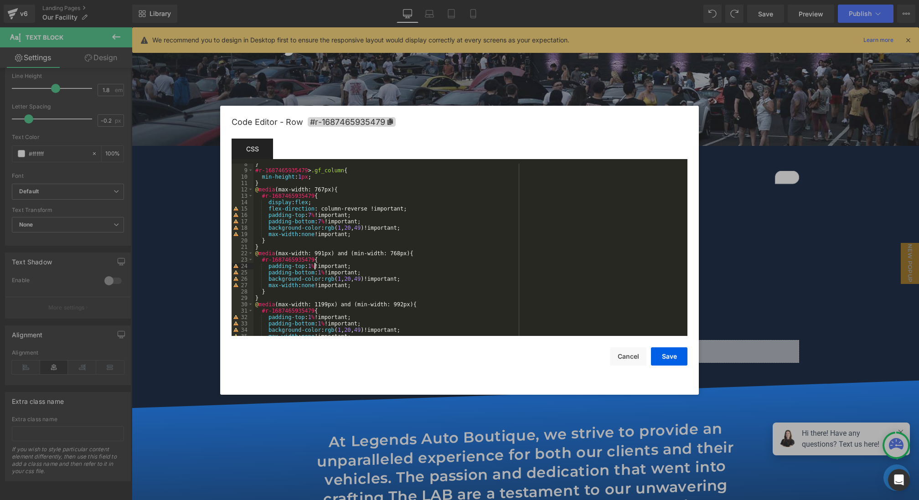
scroll to position [38, 0]
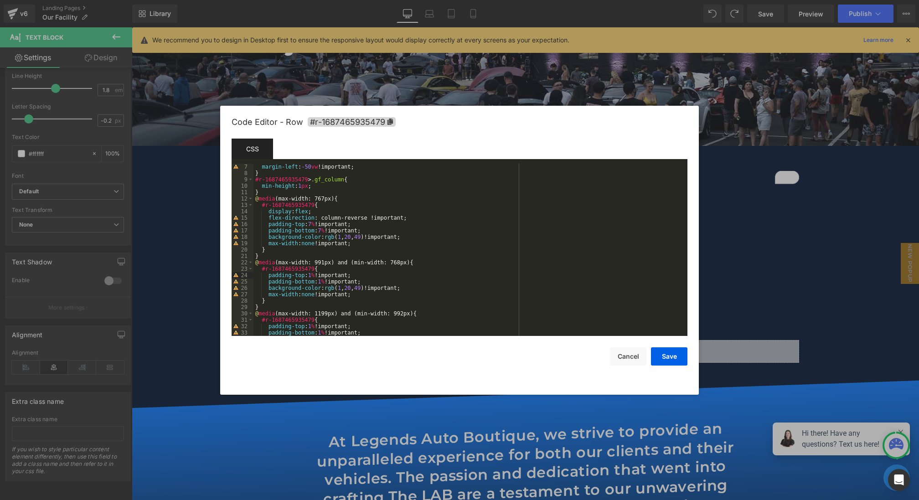
click at [324, 229] on div "margin-left : -50 vw !important; } #r-1687465935479 > .gf_column { min-height :…" at bounding box center [468, 256] width 430 height 185
click at [314, 227] on div "margin-left : -50 vw !important; } #r-1687465935479 > .gf_column { min-height :…" at bounding box center [468, 256] width 430 height 185
click at [660, 355] on button "Save" at bounding box center [669, 356] width 36 height 18
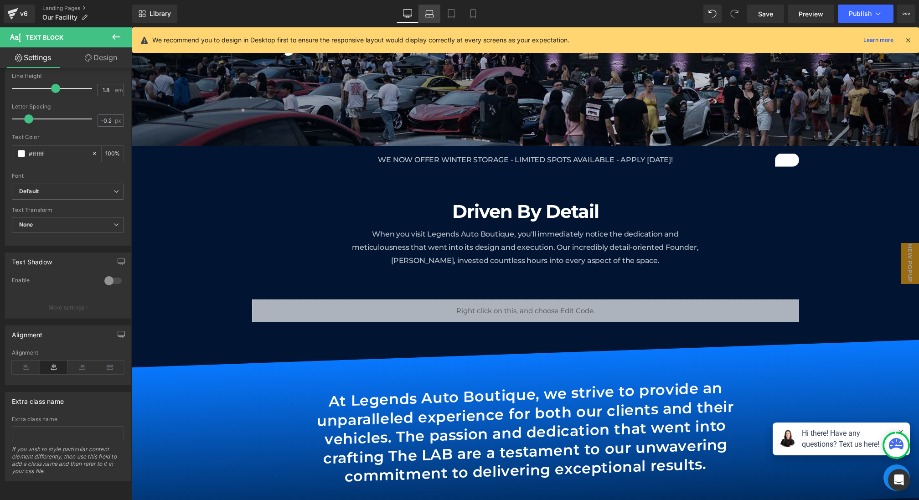
click at [430, 15] on icon at bounding box center [429, 13] width 9 height 9
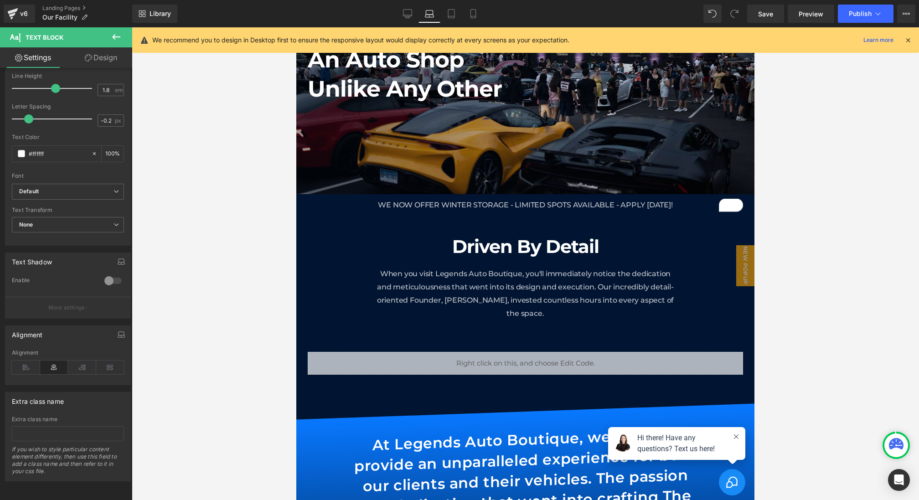
scroll to position [217, 0]
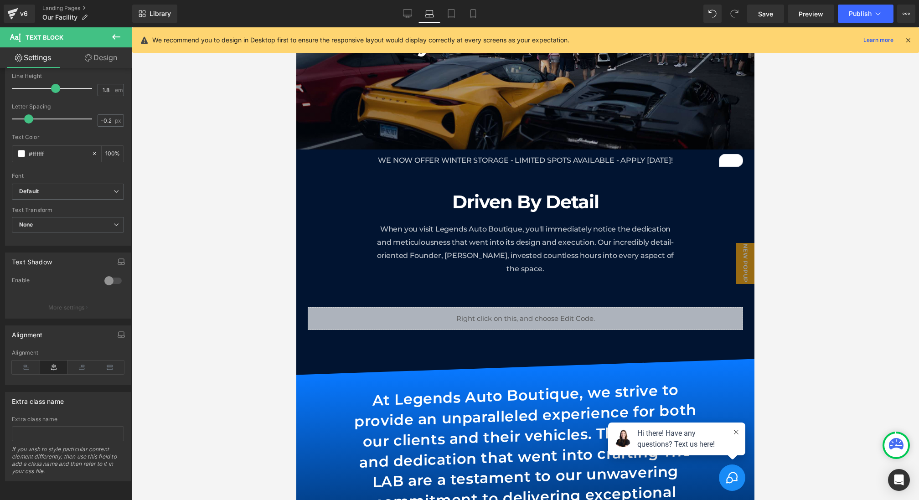
click at [439, 15] on link "Laptop" at bounding box center [429, 14] width 22 height 18
click at [457, 16] on link "Tablet" at bounding box center [451, 14] width 22 height 18
type input "100"
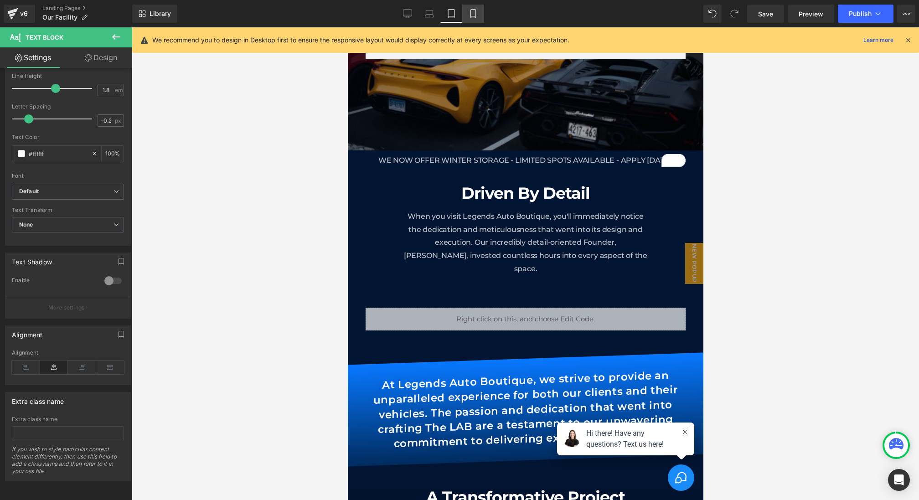
click at [469, 18] on icon at bounding box center [472, 13] width 9 height 9
type input "14"
type input "100"
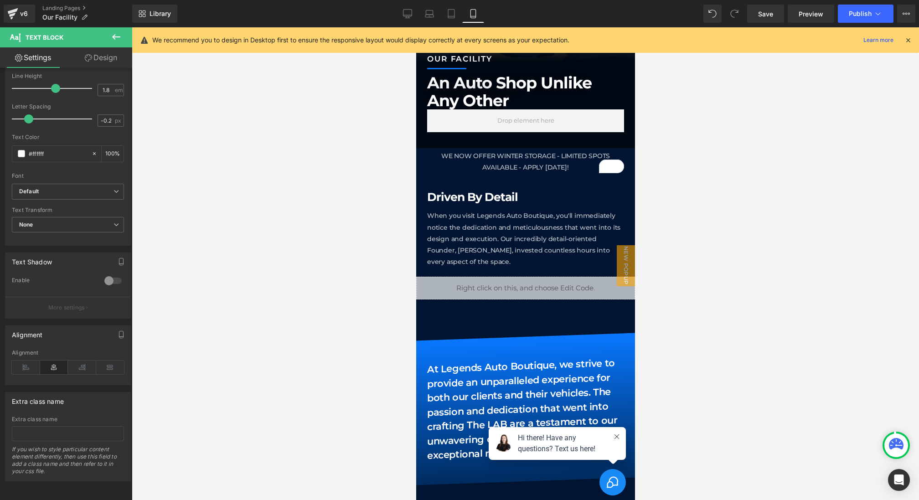
scroll to position [207, 0]
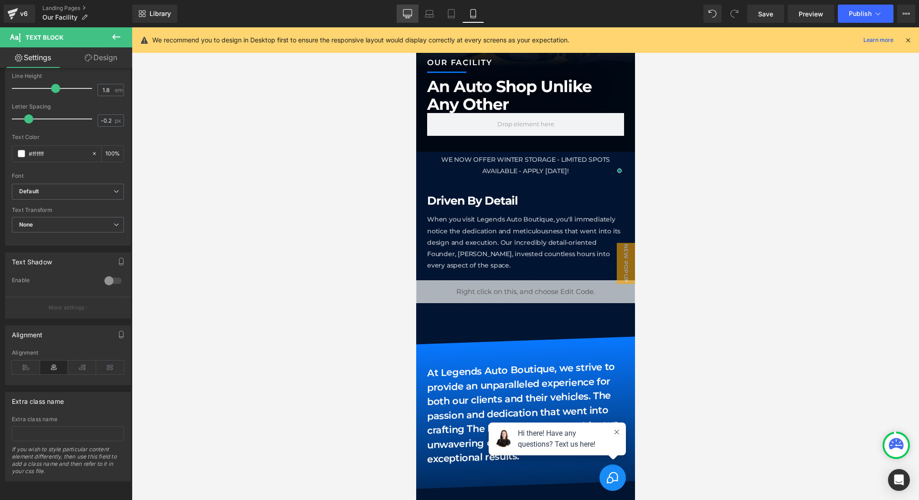
click at [416, 8] on link "Desktop" at bounding box center [407, 14] width 22 height 18
type input "16"
type input "100"
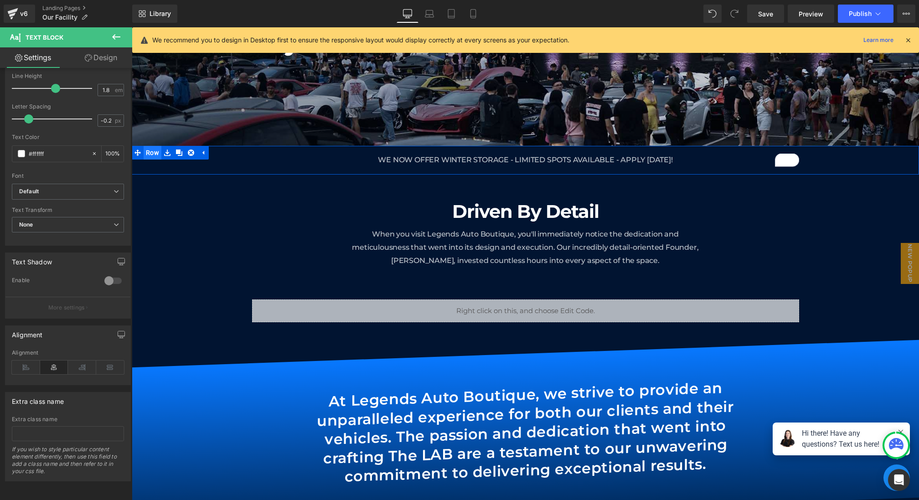
click at [154, 154] on span "Row" at bounding box center [153, 153] width 18 height 14
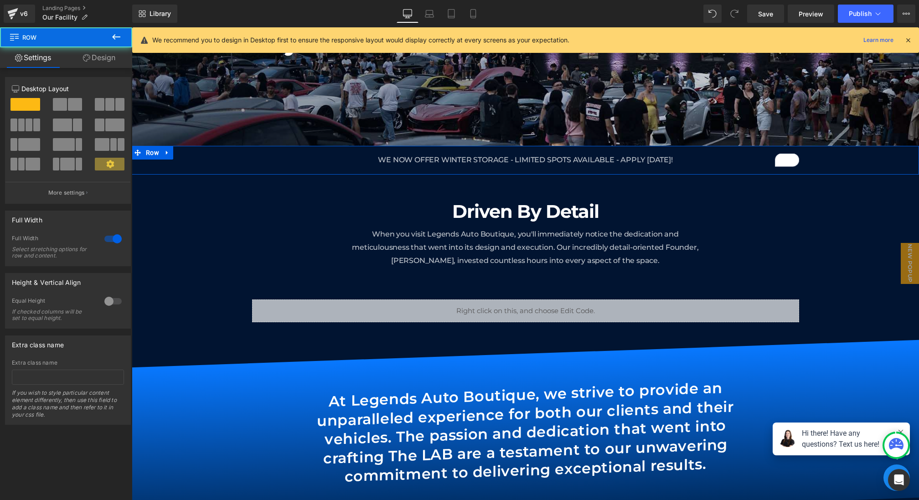
click at [100, 64] on link "Design" at bounding box center [99, 57] width 66 height 21
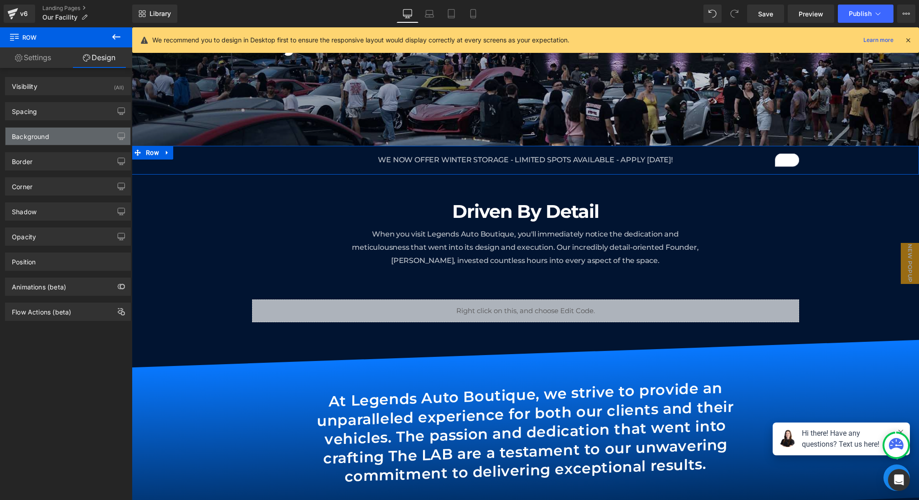
click at [48, 139] on div "Background" at bounding box center [67, 136] width 125 height 17
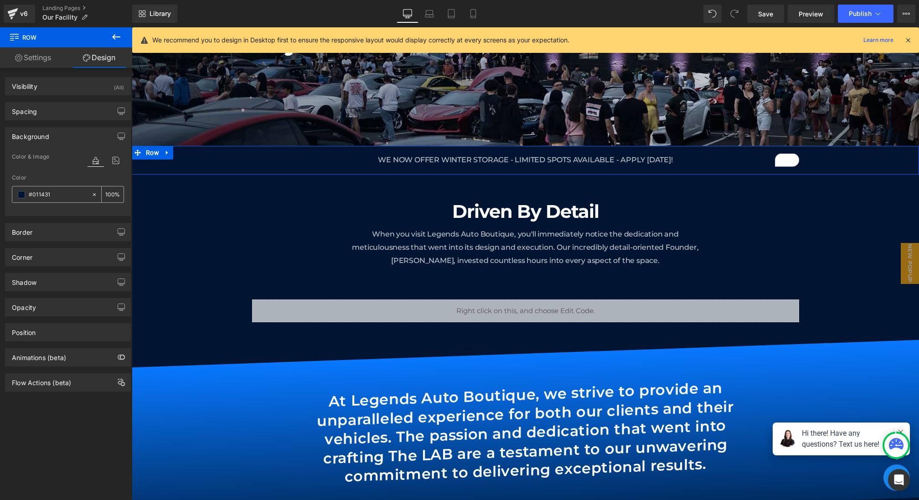
click at [55, 200] on div "#011431" at bounding box center [51, 194] width 79 height 16
click at [55, 191] on input "#011431" at bounding box center [58, 195] width 58 height 10
click at [61, 191] on input "#011431" at bounding box center [58, 195] width 58 height 10
drag, startPoint x: 61, startPoint y: 192, endPoint x: 39, endPoint y: 192, distance: 21.9
click at [39, 192] on input "#011431" at bounding box center [58, 195] width 58 height 10
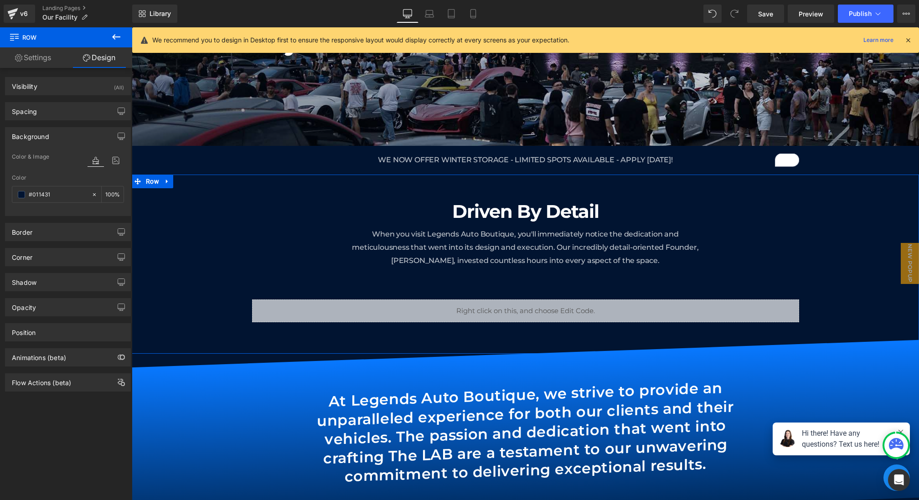
type input "#0"
type input "0"
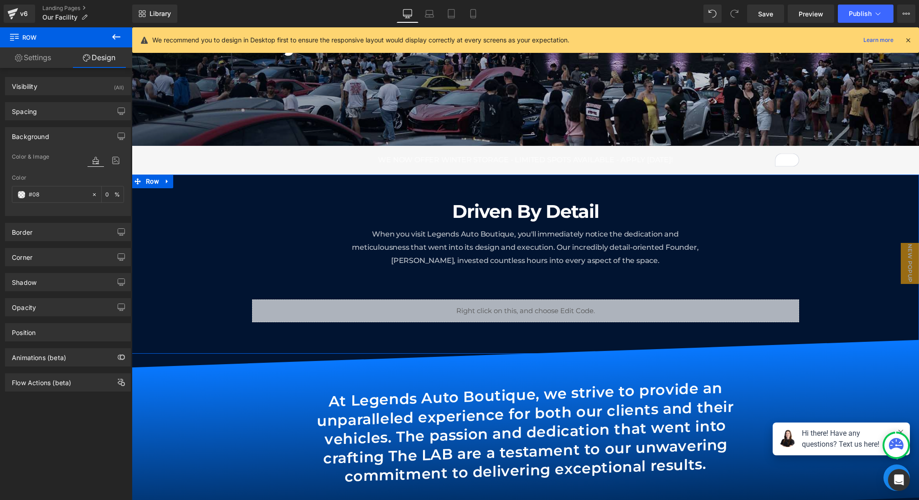
type input "#087"
type input "100"
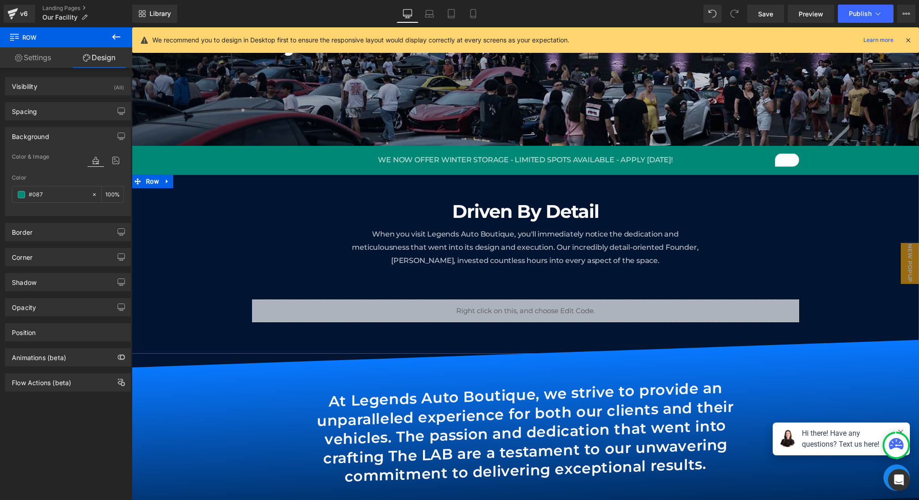
type input "#0878"
type input "53"
type input "#0878F"
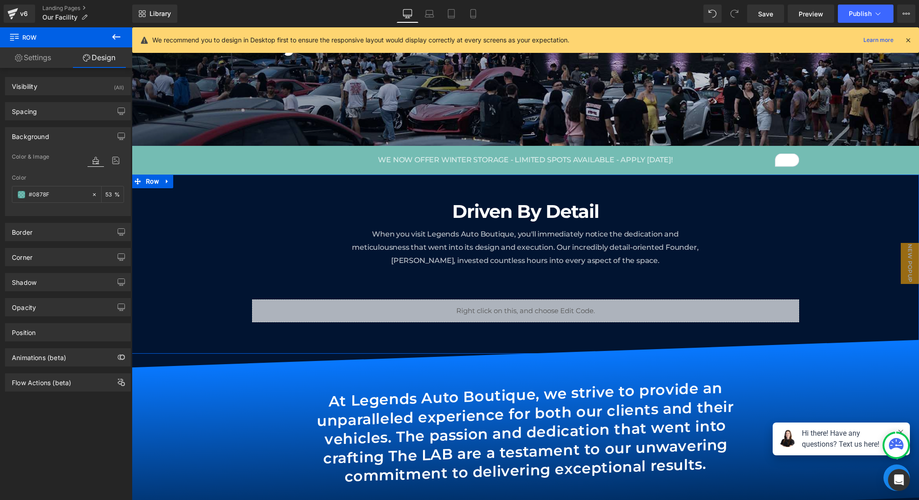
type input "0"
type input "#0878FF"
type input "100"
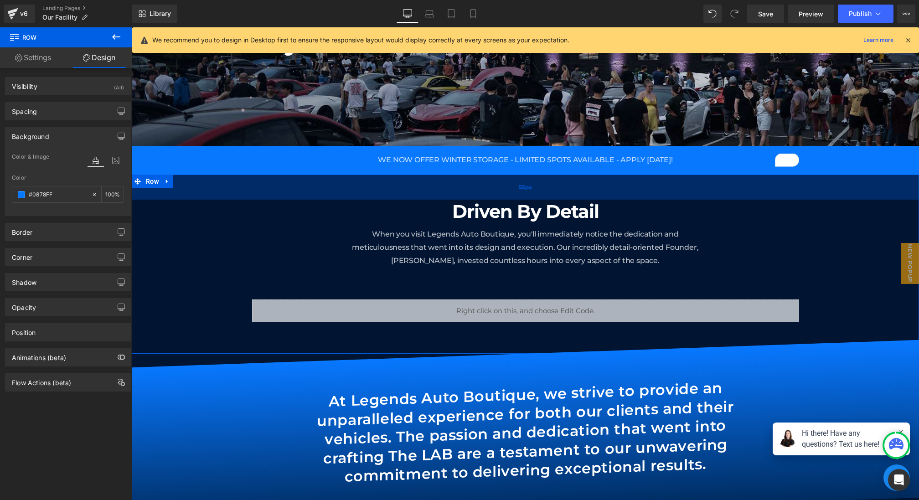
click at [492, 183] on div "55px" at bounding box center [525, 187] width 787 height 25
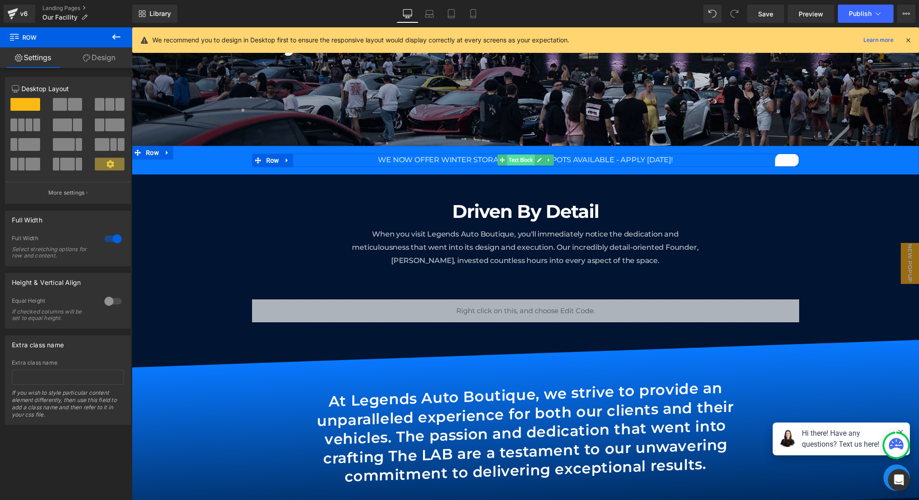
click at [514, 159] on span "Text Block" at bounding box center [521, 159] width 28 height 11
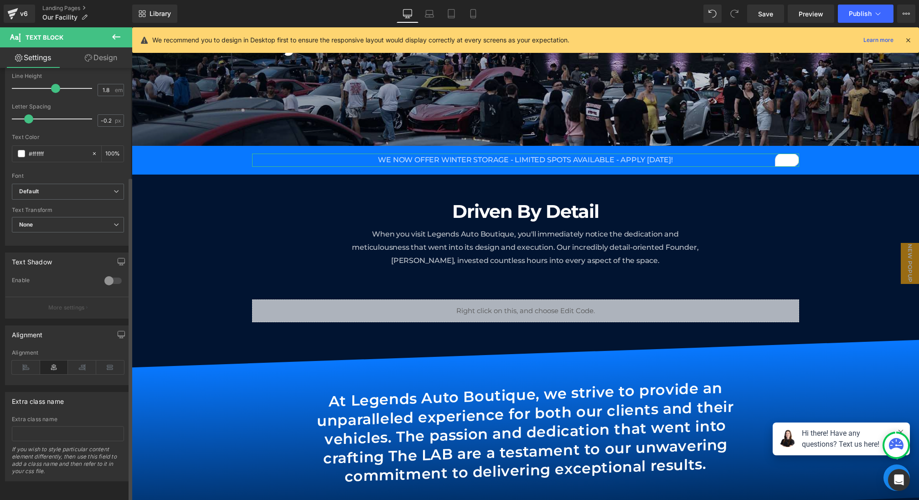
scroll to position [0, 0]
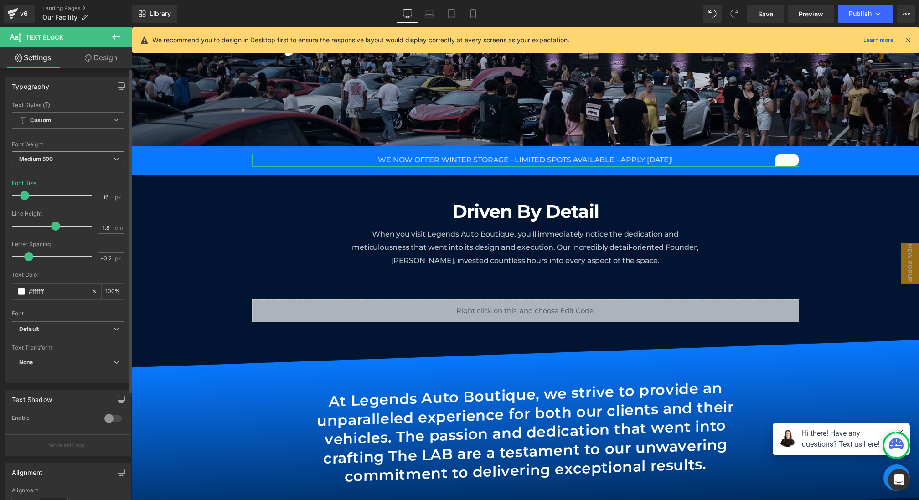
click at [53, 161] on b "Medium 500" at bounding box center [36, 158] width 34 height 7
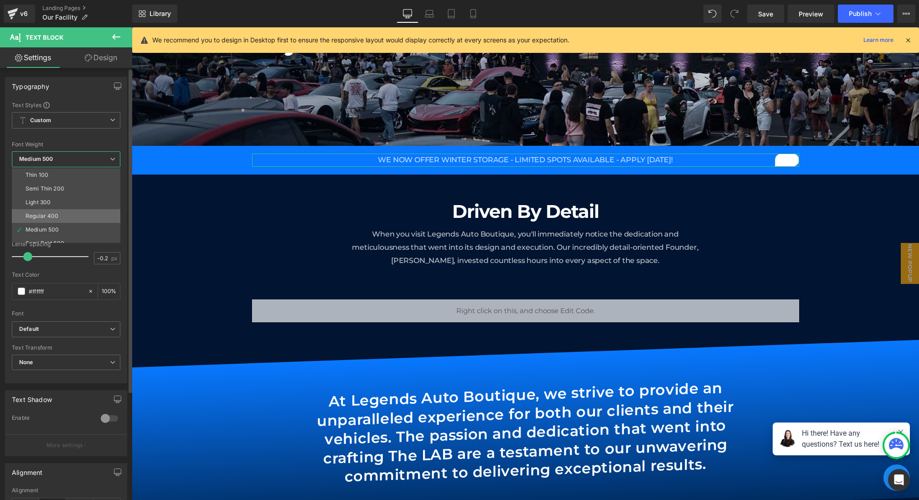
scroll to position [30, 0]
click at [59, 211] on div "Semi Bold 600" at bounding box center [45, 214] width 39 height 6
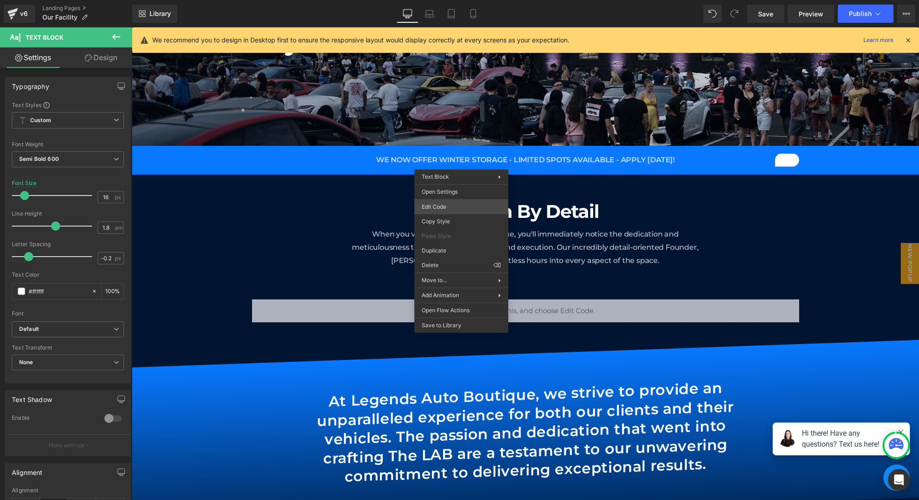
click at [441, 0] on div "Text Block You are previewing how the will restyle your page. You can not edit …" at bounding box center [459, 0] width 919 height 0
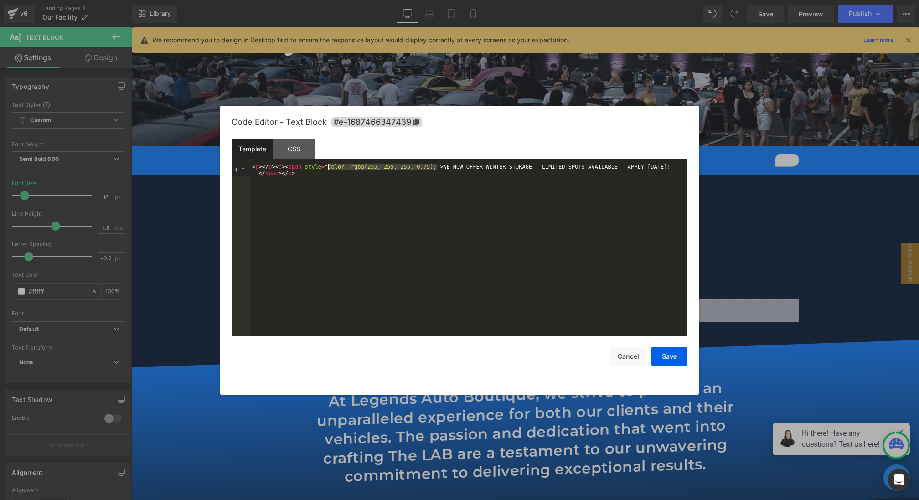
drag, startPoint x: 437, startPoint y: 166, endPoint x: 328, endPoint y: 167, distance: 108.5
click at [328, 167] on div "< p > </ p > < p > < span style = "color: rgba(255, 255, 255, 0.75);" > WE NOW …" at bounding box center [468, 263] width 437 height 198
click at [669, 358] on button "Save" at bounding box center [669, 356] width 36 height 18
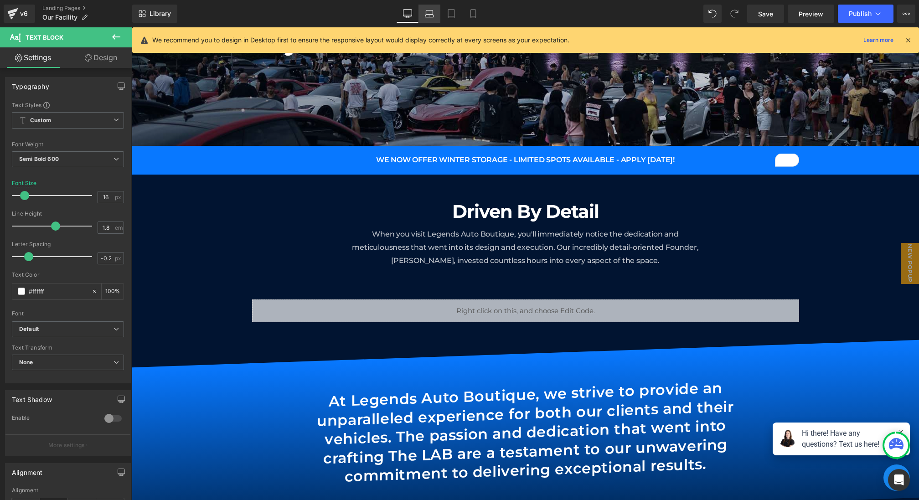
click at [436, 12] on link "Laptop" at bounding box center [429, 14] width 22 height 18
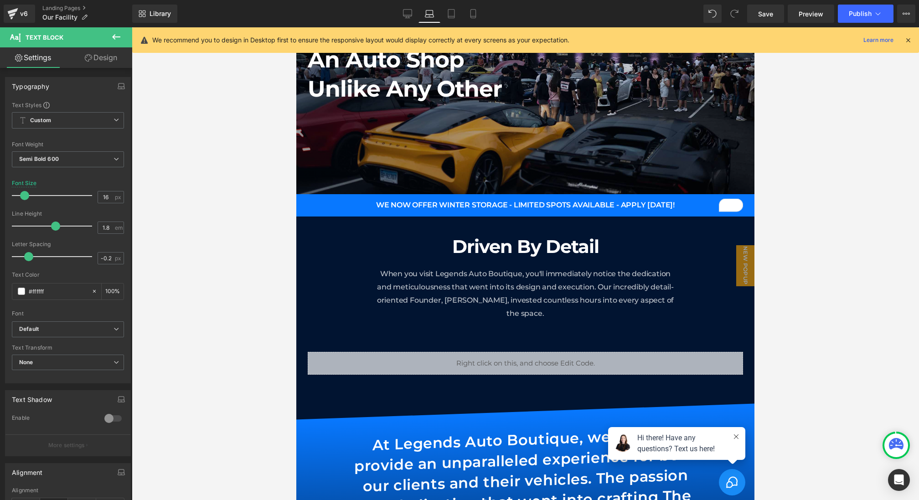
scroll to position [217, 0]
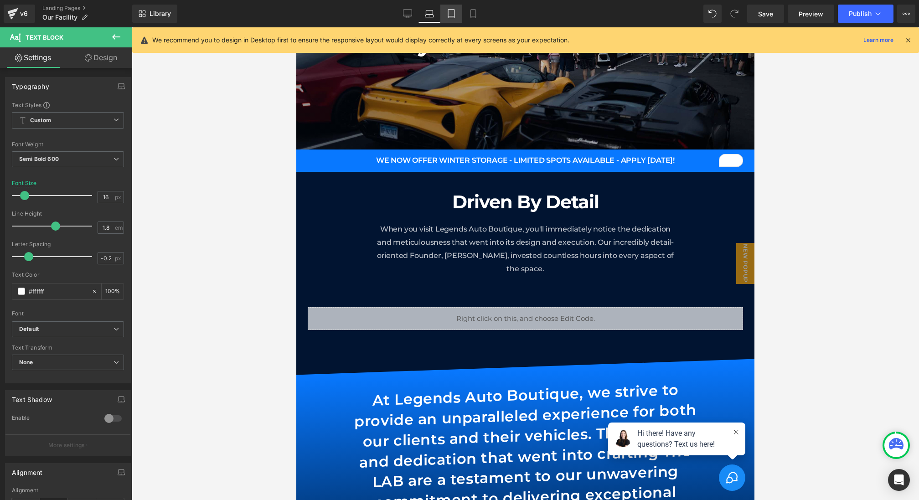
click at [450, 14] on icon at bounding box center [451, 13] width 9 height 9
type input "100"
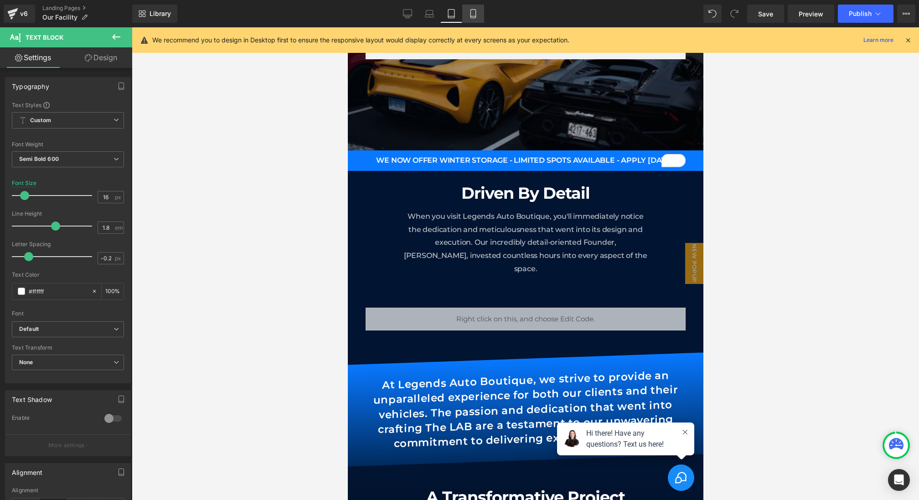
click at [466, 14] on link "Mobile" at bounding box center [473, 14] width 22 height 18
type input "14"
type input "100"
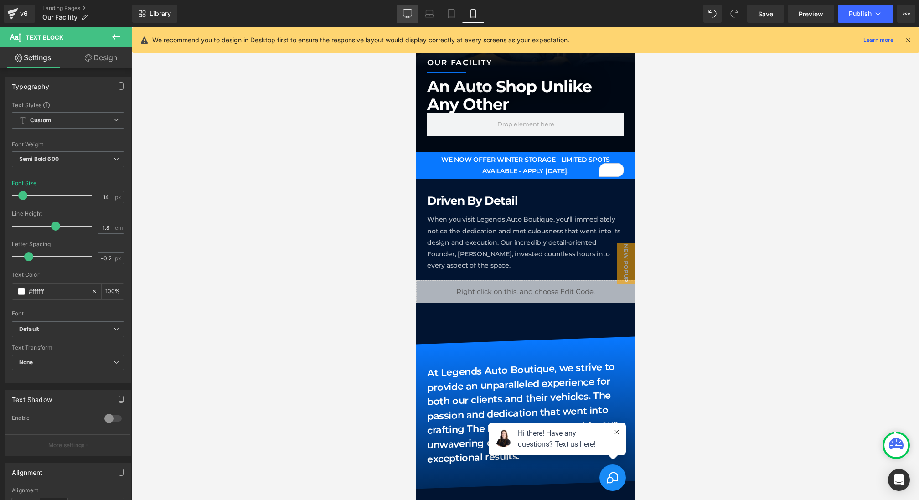
click at [408, 18] on link "Desktop" at bounding box center [407, 14] width 22 height 18
type input "16"
type input "100"
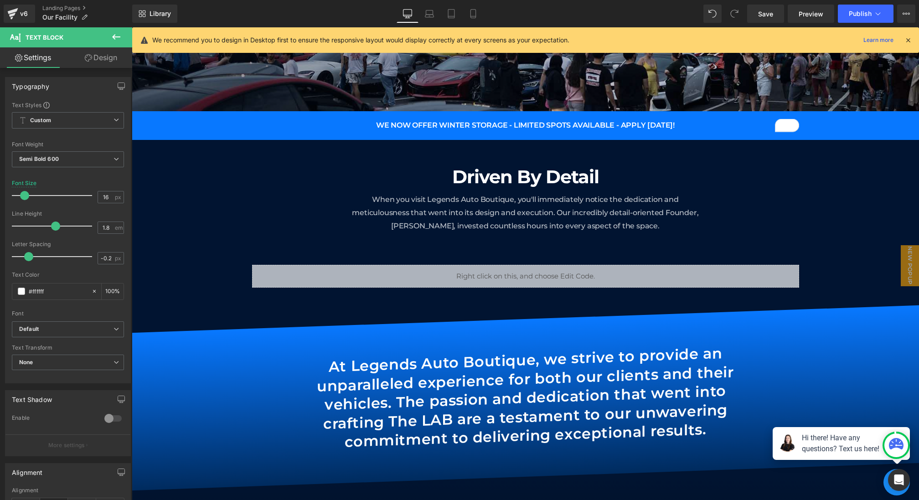
scroll to position [172, 0]
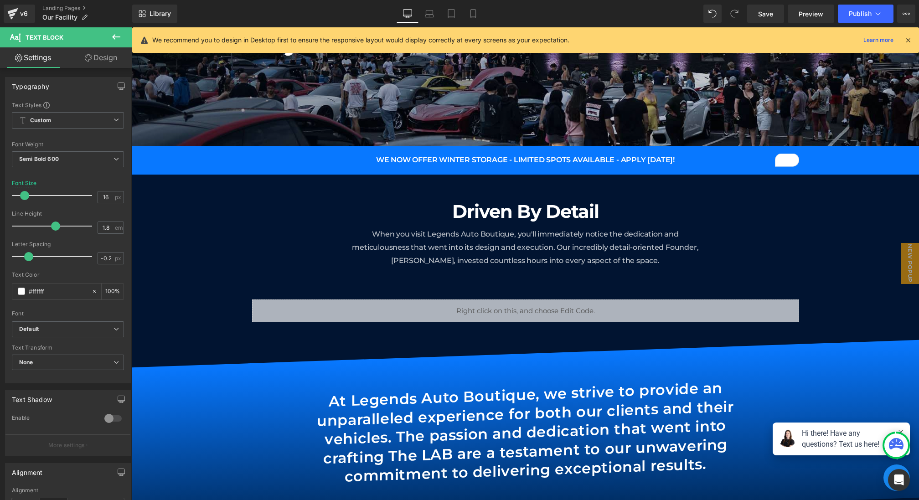
click at [119, 39] on icon at bounding box center [116, 36] width 11 height 11
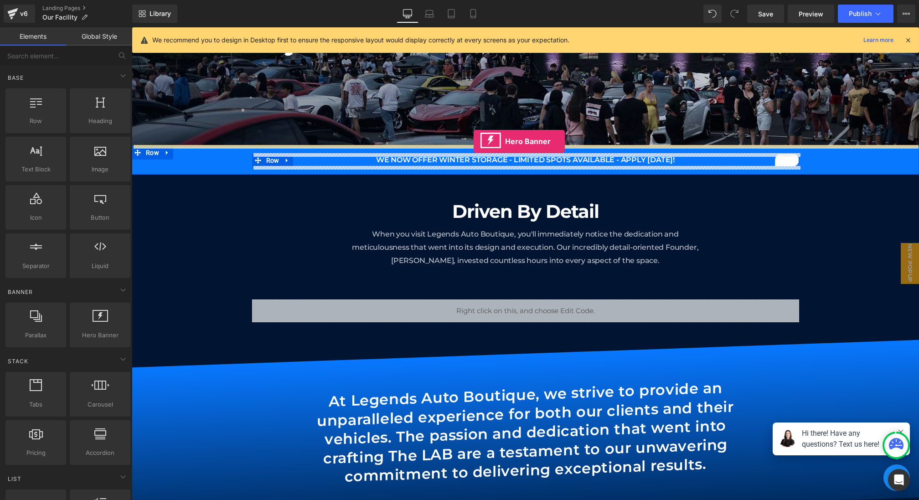
drag, startPoint x: 228, startPoint y: 340, endPoint x: 473, endPoint y: 141, distance: 316.2
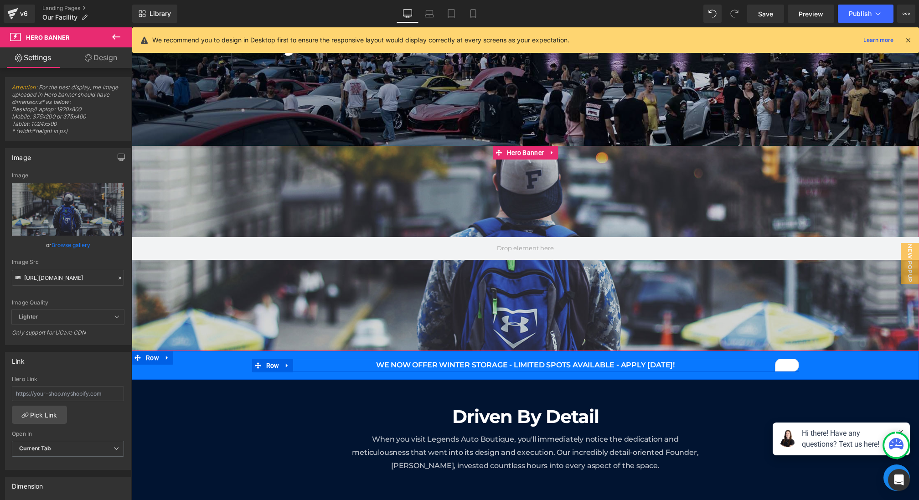
click at [87, 60] on icon at bounding box center [88, 57] width 7 height 7
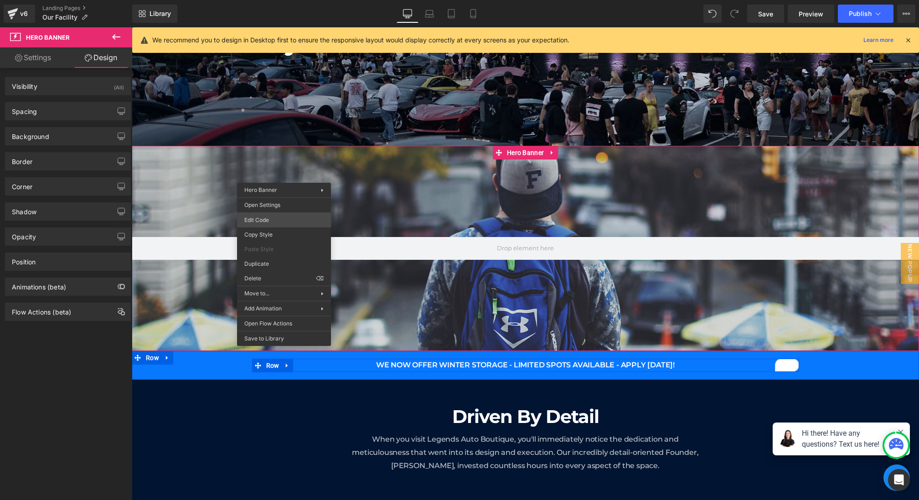
click at [269, 0] on div "Hero Banner You are previewing how the will restyle your page. You can not edit…" at bounding box center [459, 0] width 919 height 0
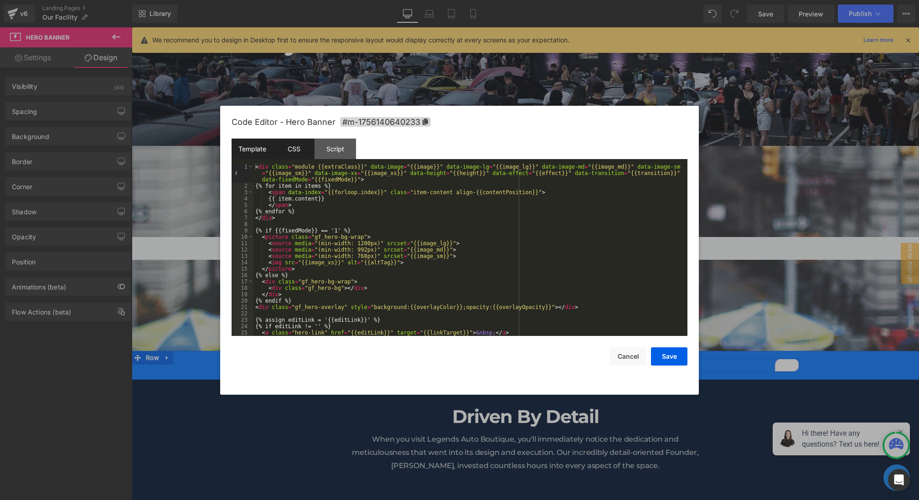
click at [303, 156] on div "CSS" at bounding box center [293, 149] width 41 height 21
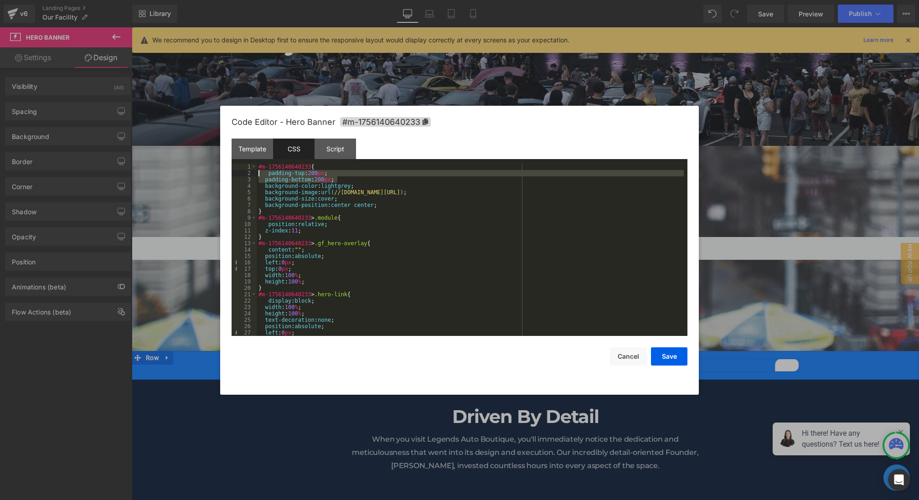
drag, startPoint x: 392, startPoint y: 182, endPoint x: 199, endPoint y: 174, distance: 193.8
click at [199, 174] on body "Hero Banner You are previewing how the will restyle your page. You can not edit…" at bounding box center [459, 250] width 919 height 500
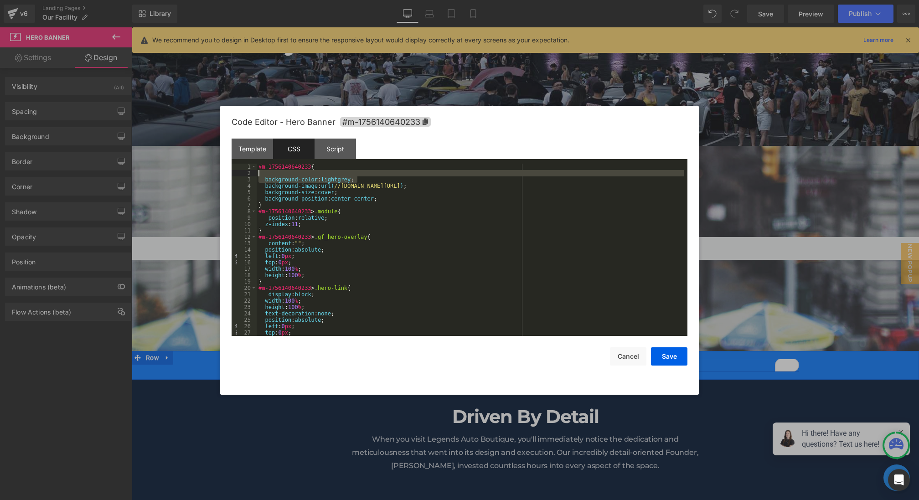
drag, startPoint x: 376, startPoint y: 180, endPoint x: 208, endPoint y: 172, distance: 167.8
click at [208, 172] on body "Hero Banner You are previewing how the will restyle your page. You can not edit…" at bounding box center [459, 250] width 919 height 500
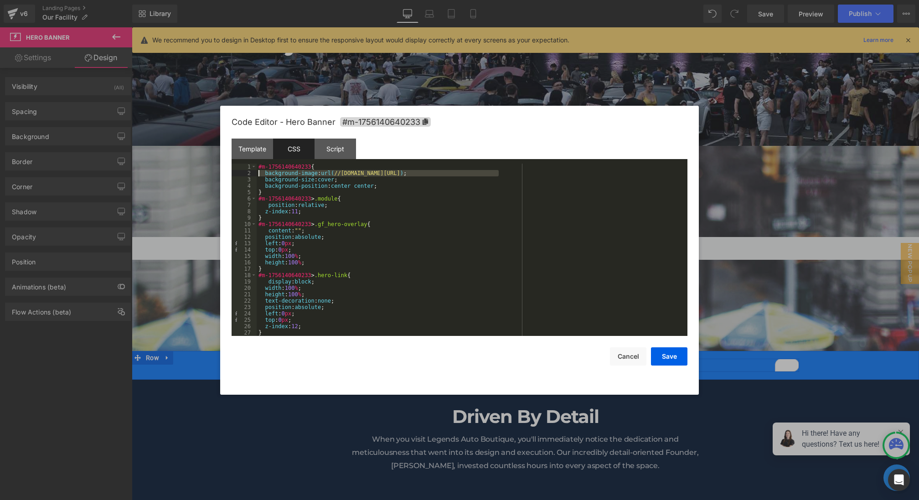
drag, startPoint x: 509, startPoint y: 175, endPoint x: 211, endPoint y: 175, distance: 298.0
click at [211, 175] on body "Hero Banner You are previewing how the will restyle your page. You can not edit…" at bounding box center [459, 250] width 919 height 500
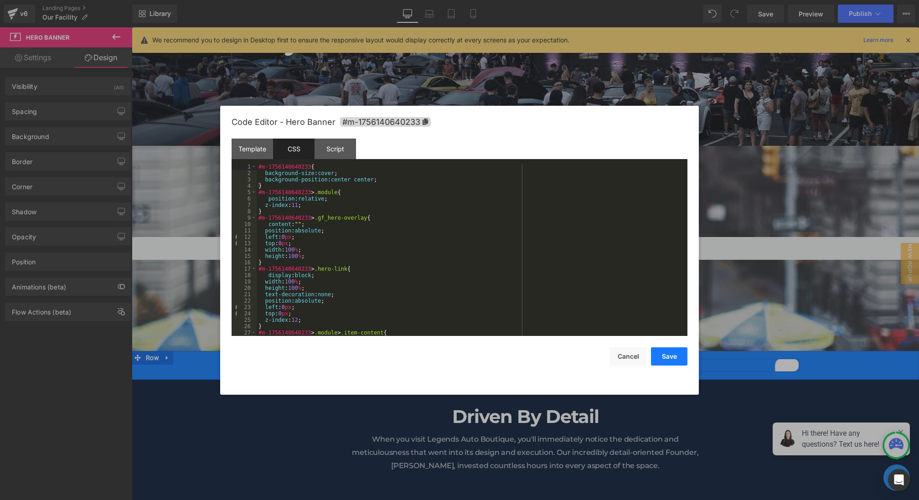
click at [658, 361] on button "Save" at bounding box center [669, 356] width 36 height 18
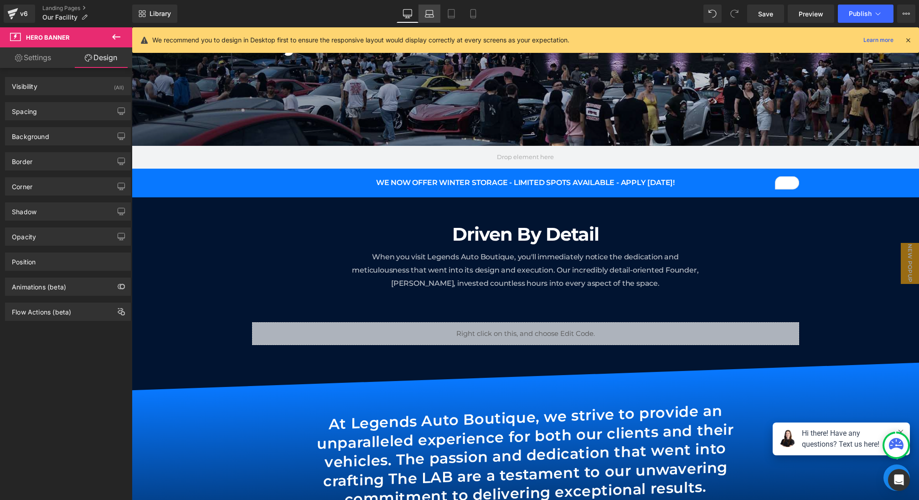
click at [427, 13] on icon at bounding box center [429, 13] width 9 height 9
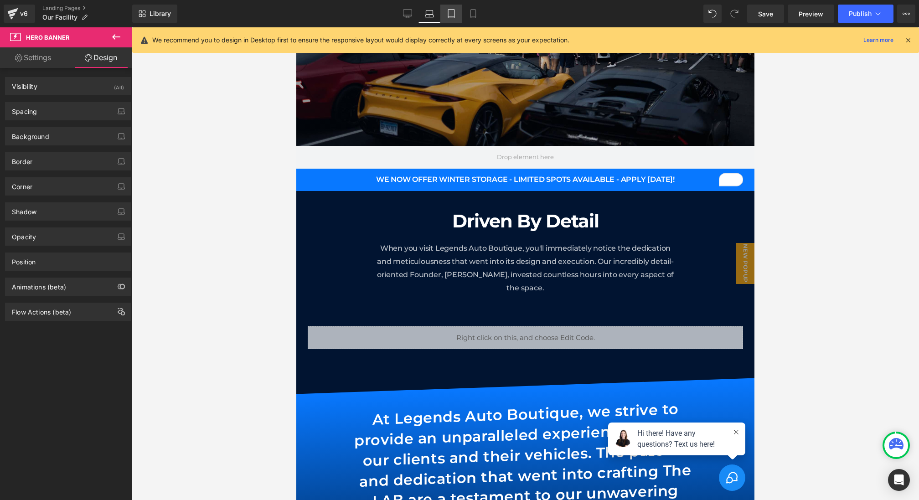
click at [449, 13] on icon at bounding box center [451, 13] width 9 height 9
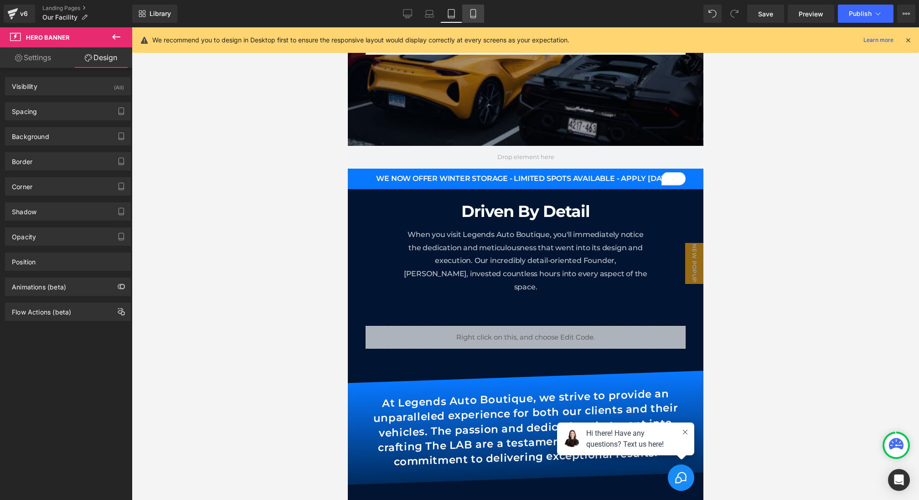
click at [484, 13] on link "Mobile" at bounding box center [473, 14] width 22 height 18
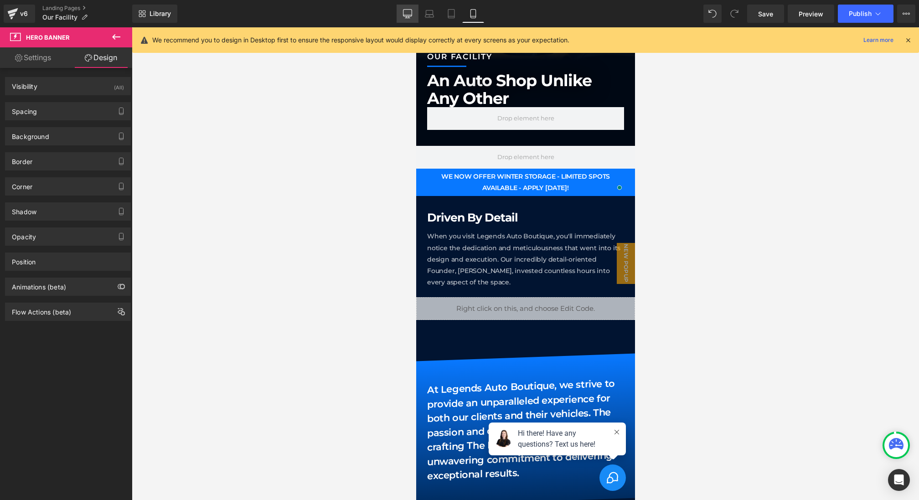
click at [410, 14] on icon at bounding box center [407, 13] width 9 height 9
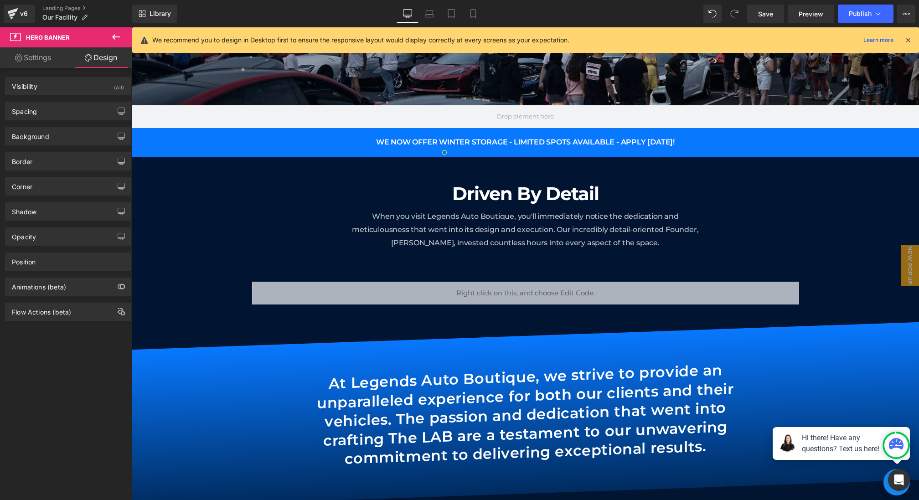
scroll to position [172, 0]
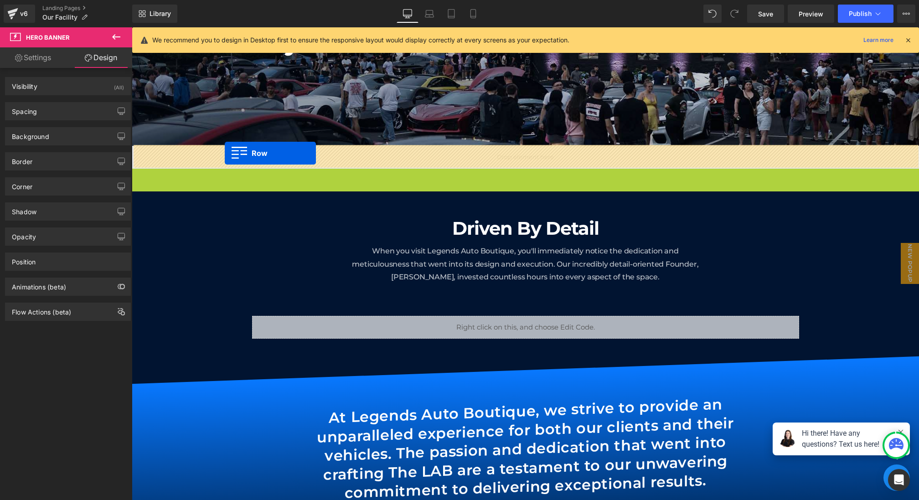
drag, startPoint x: 154, startPoint y: 179, endPoint x: 225, endPoint y: 153, distance: 75.5
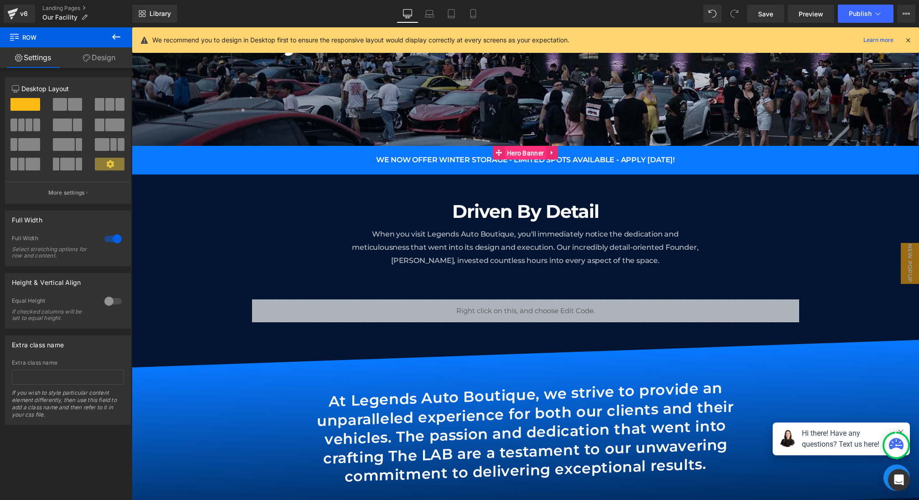
click at [525, 153] on span "Hero Banner" at bounding box center [524, 153] width 41 height 14
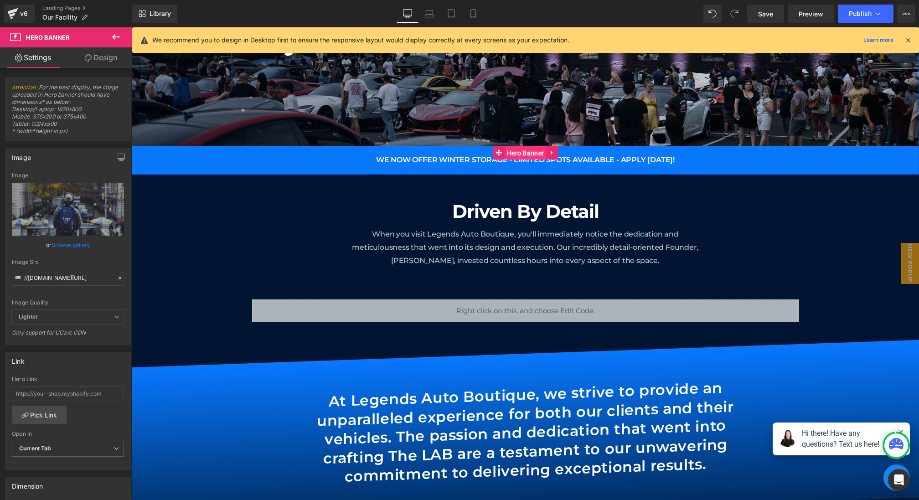
click at [519, 150] on span "Hero Banner" at bounding box center [524, 153] width 41 height 14
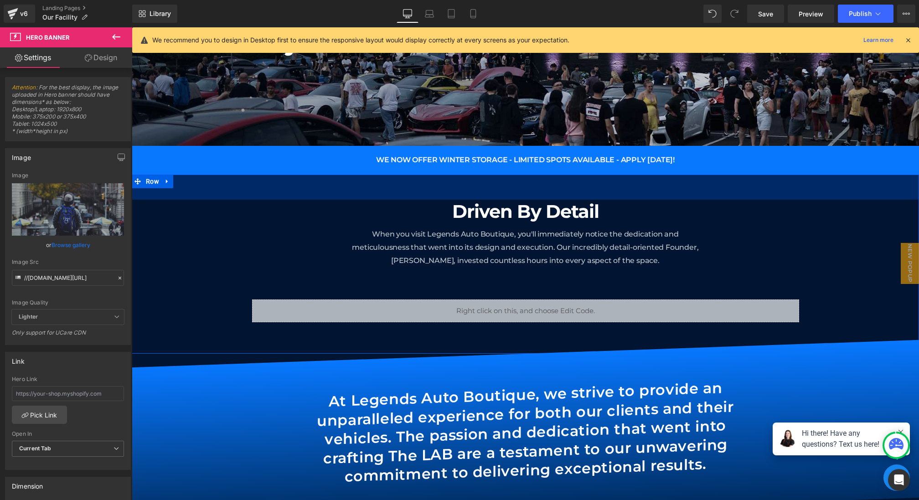
scroll to position [0, 0]
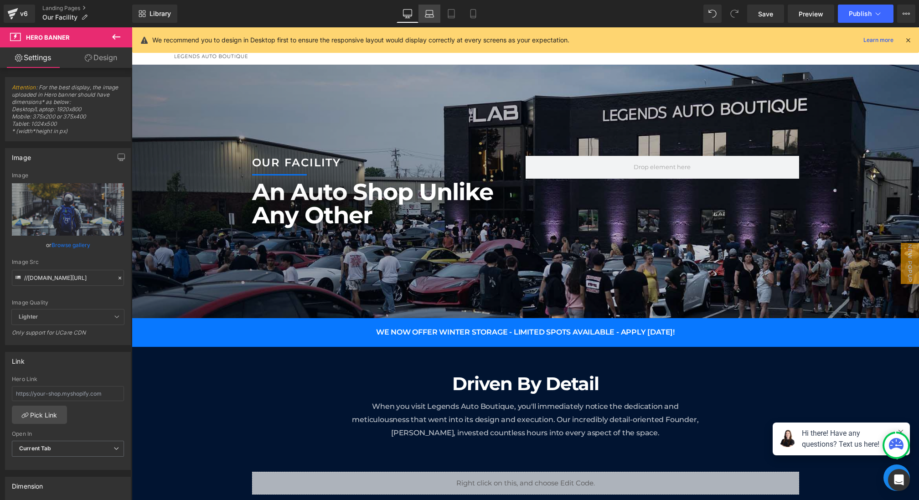
click at [431, 21] on link "Laptop" at bounding box center [429, 14] width 22 height 18
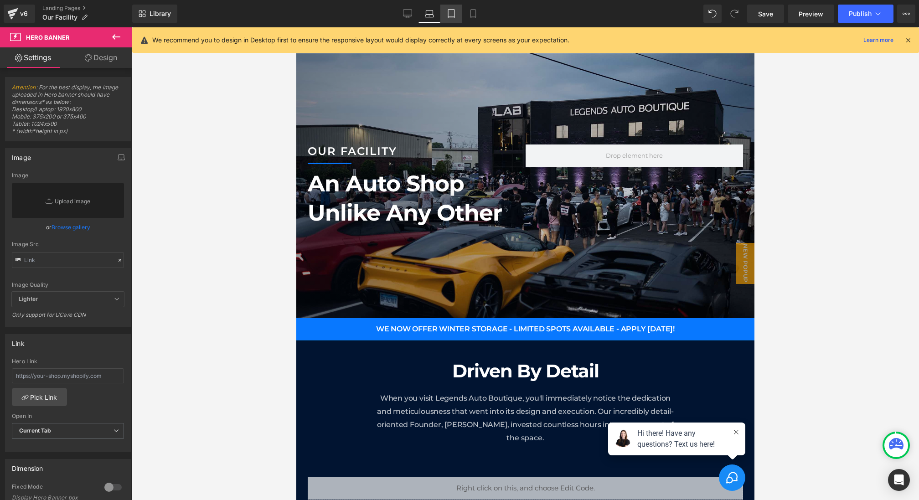
click at [448, 21] on link "Tablet" at bounding box center [451, 14] width 22 height 18
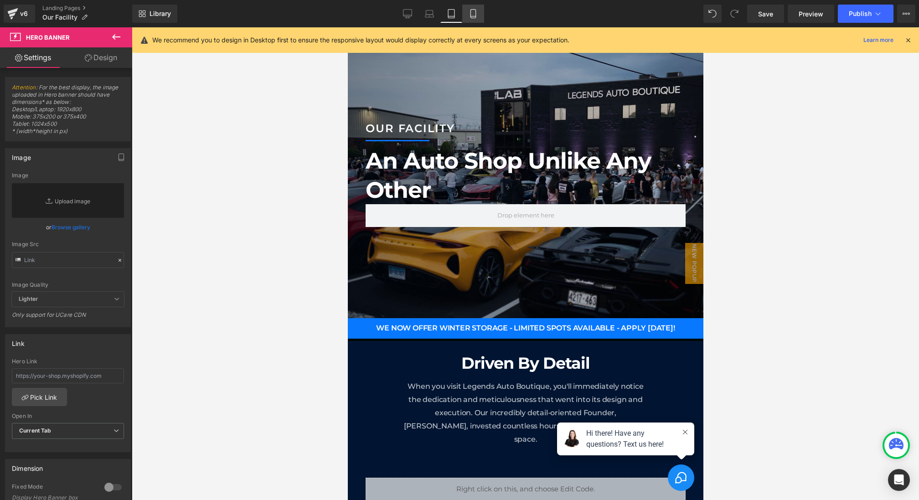
click at [481, 19] on link "Mobile" at bounding box center [473, 14] width 22 height 18
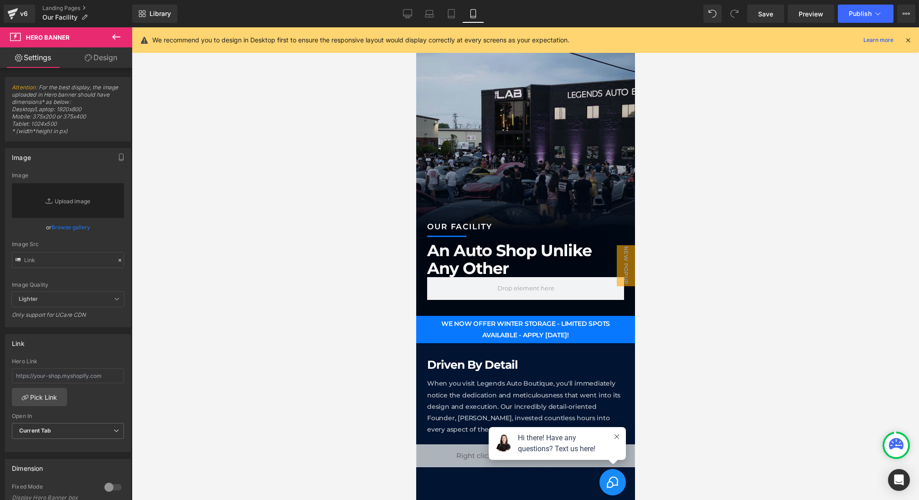
scroll to position [41, 0]
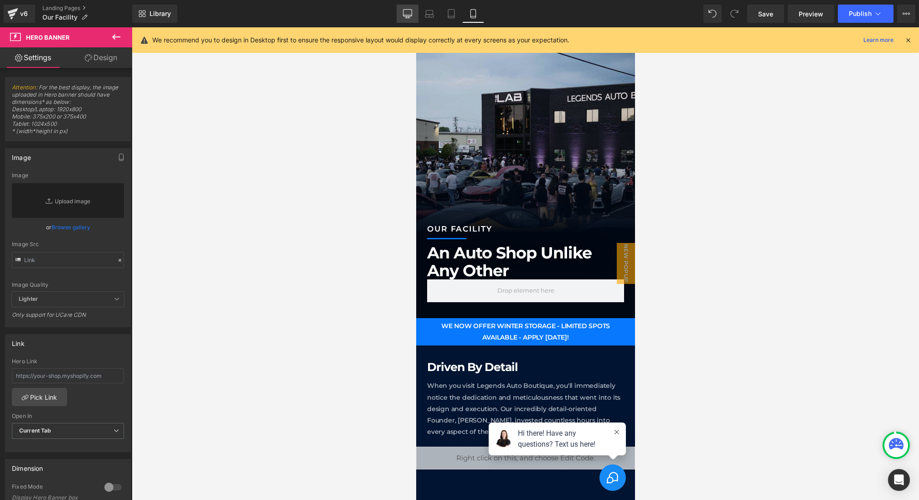
click at [414, 11] on link "Desktop" at bounding box center [407, 14] width 22 height 18
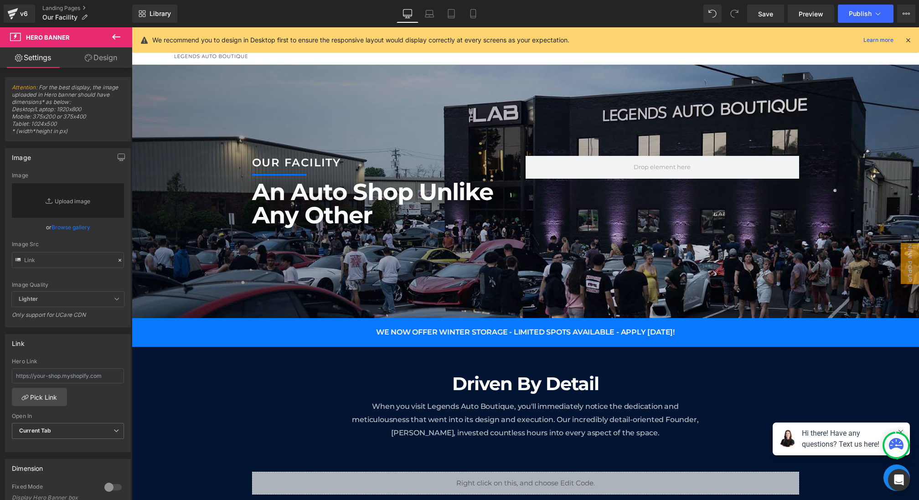
click at [120, 34] on icon at bounding box center [116, 36] width 11 height 11
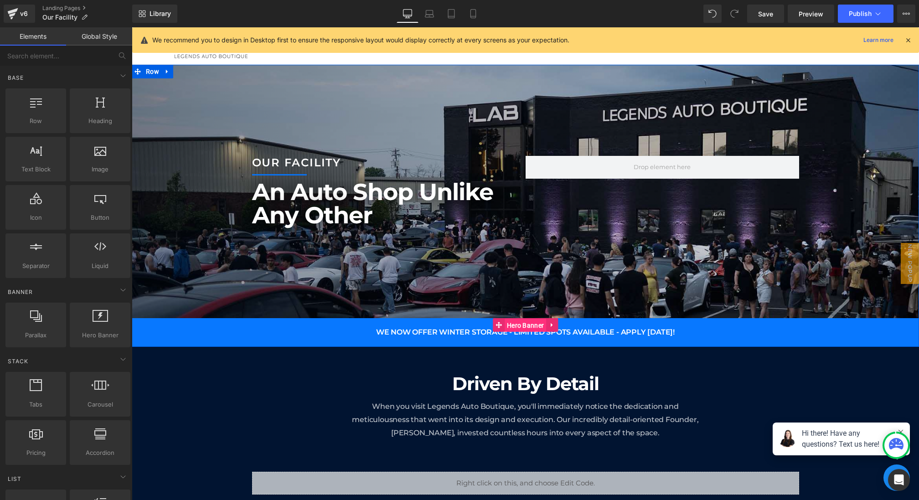
click at [522, 323] on span "Hero Banner" at bounding box center [524, 326] width 41 height 14
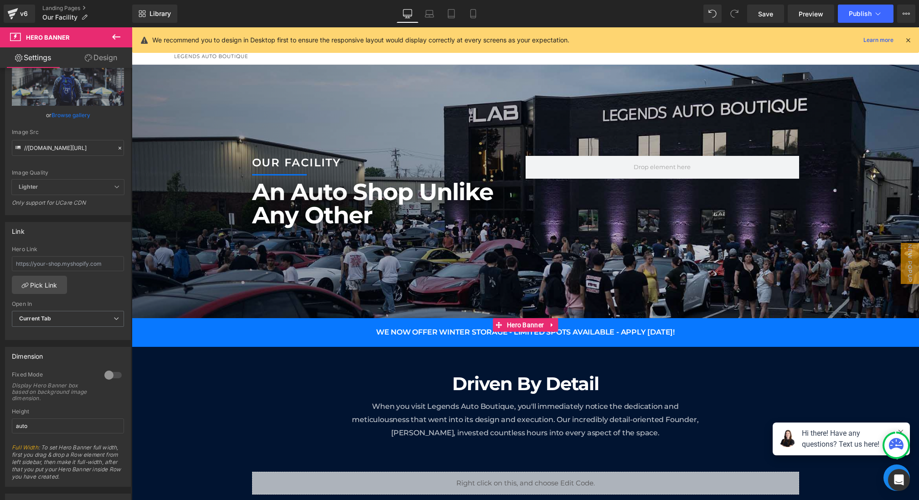
scroll to position [132, 0]
click at [50, 280] on link "Pick Link" at bounding box center [39, 283] width 55 height 18
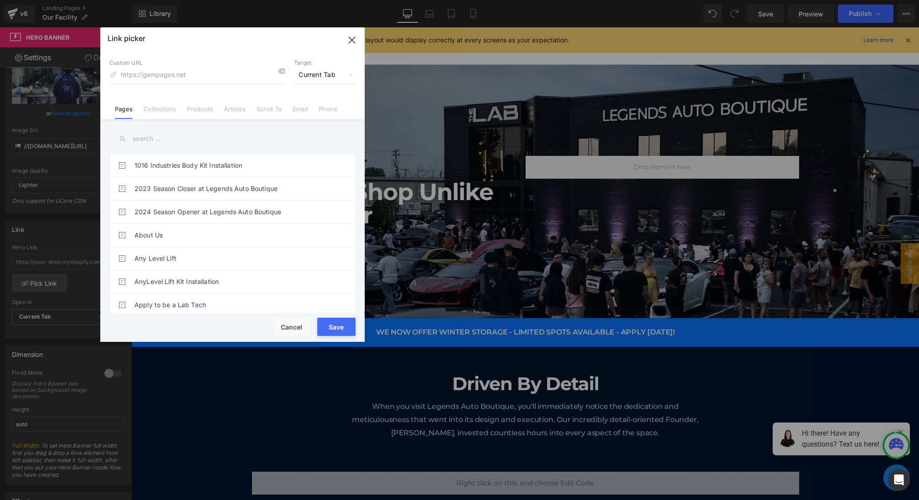
click at [184, 140] on input "text" at bounding box center [232, 139] width 246 height 21
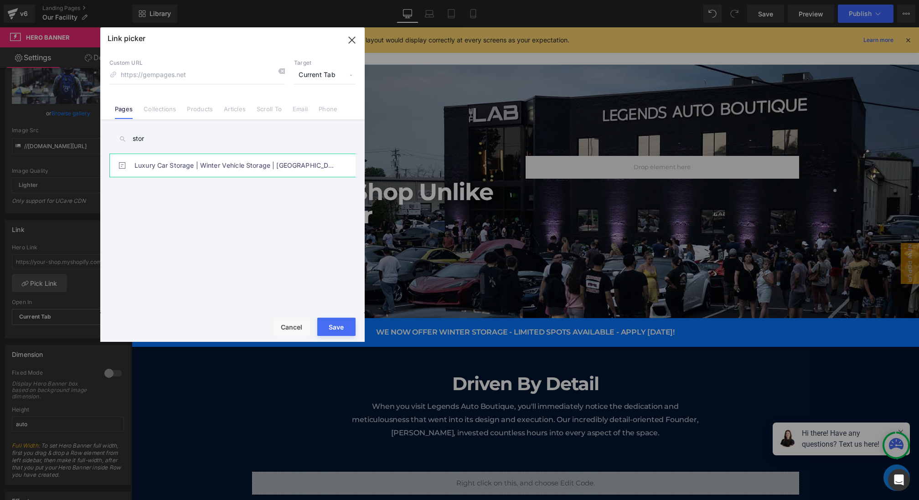
type input "stor"
click at [187, 169] on link "Luxury Car Storage | Winter Vehicle Storage | [GEOGRAPHIC_DATA], [US_STATE]" at bounding box center [234, 165] width 200 height 23
type input "/pages/storage"
click at [333, 329] on button "Save" at bounding box center [336, 327] width 38 height 18
type input "/pages/storage"
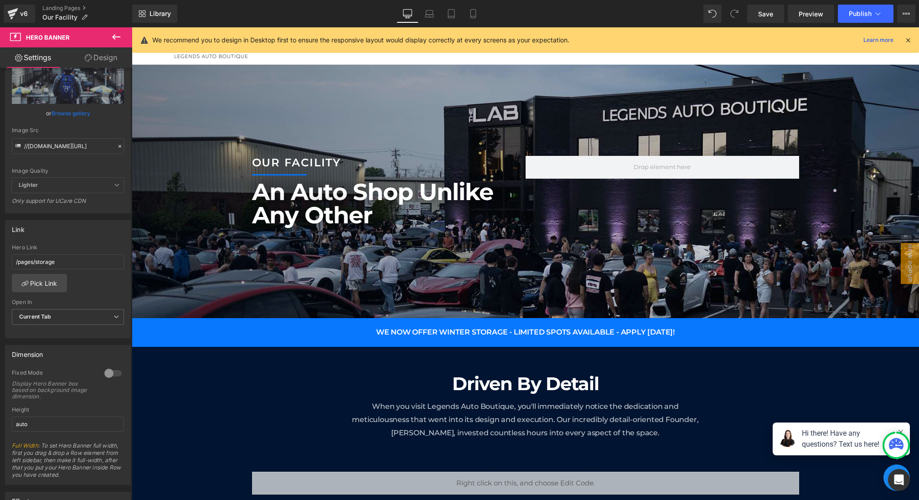
click at [756, 23] on div "Library Desktop Desktop Laptop Tablet Mobile Save Preview Publish Scheduled Vie…" at bounding box center [525, 13] width 786 height 27
click at [760, 15] on span "Save" at bounding box center [765, 14] width 15 height 10
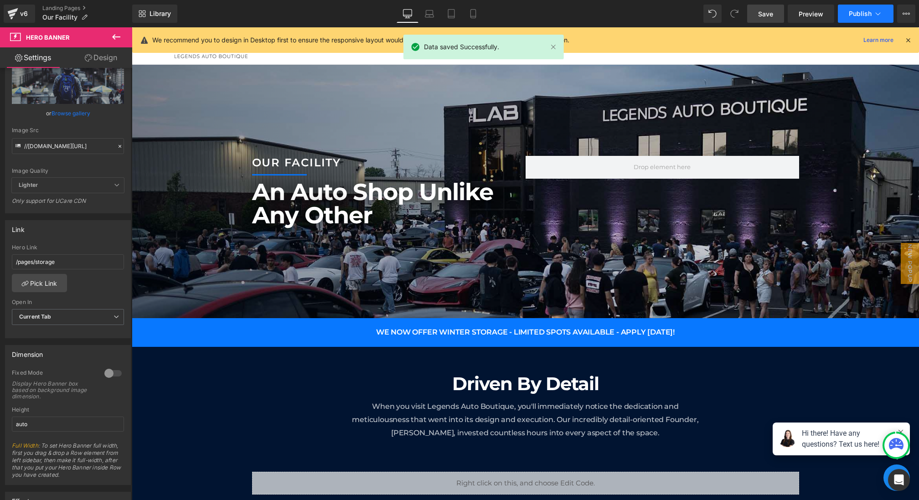
click at [865, 11] on span "Publish" at bounding box center [859, 13] width 23 height 7
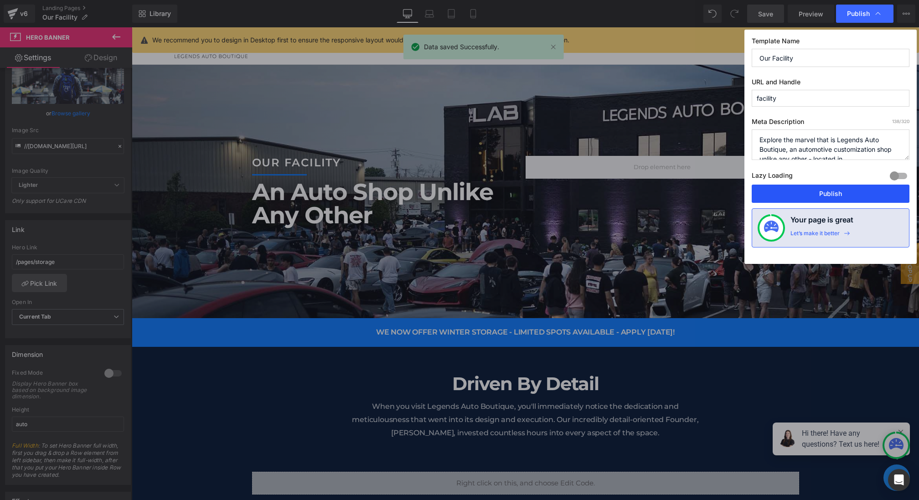
click at [811, 192] on button "Publish" at bounding box center [830, 194] width 158 height 18
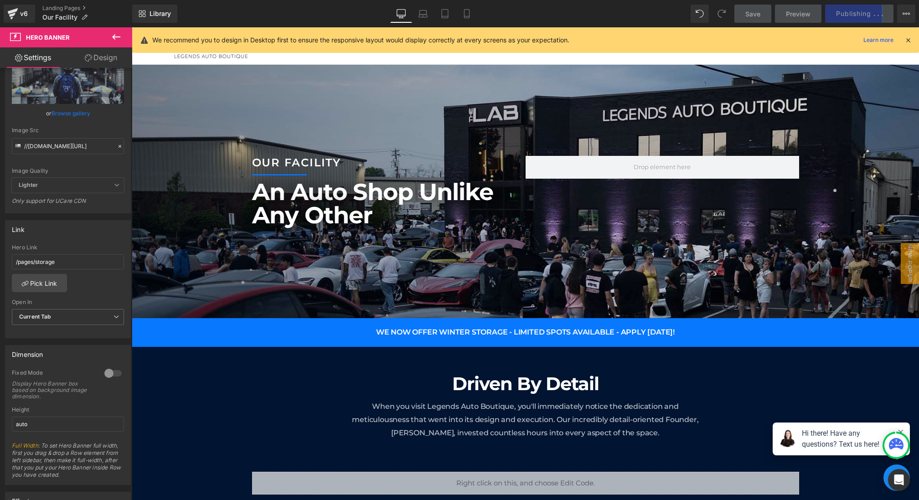
click at [906, 40] on icon at bounding box center [908, 40] width 8 height 8
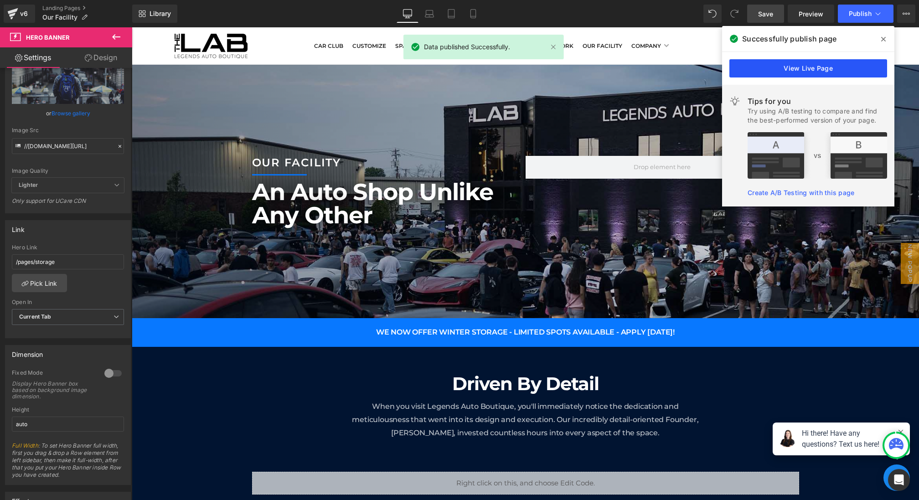
click at [815, 64] on link "View Live Page" at bounding box center [808, 68] width 158 height 18
